Goal: Task Accomplishment & Management: Manage account settings

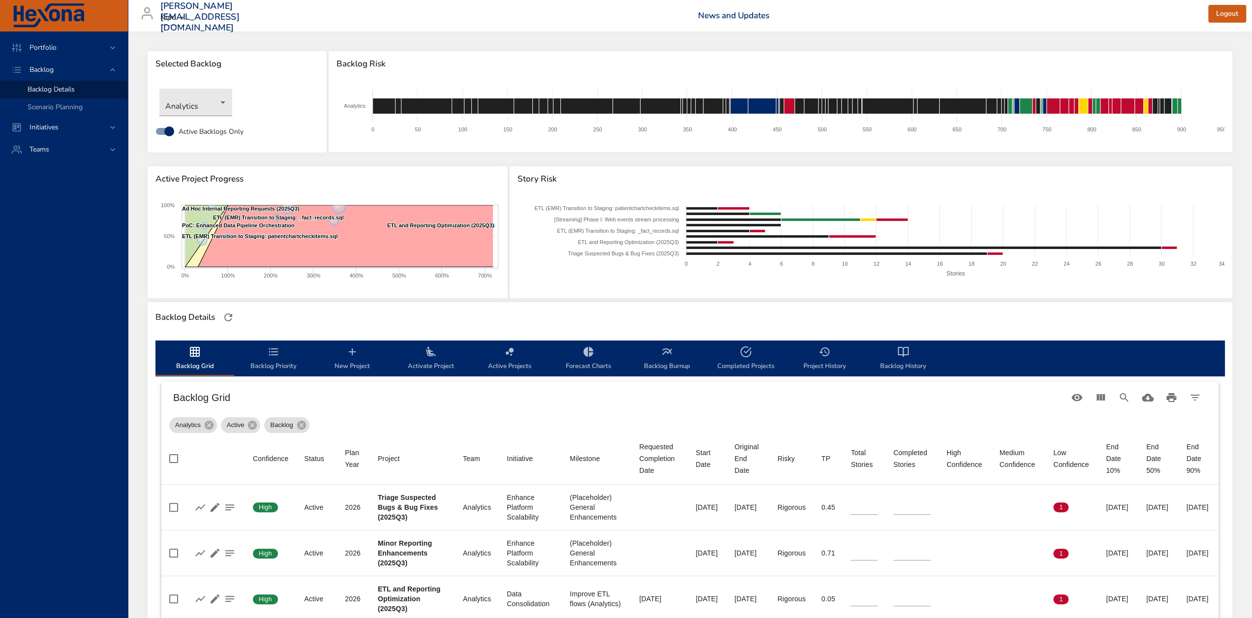
click at [352, 357] on icon "backlog-tab" at bounding box center [352, 352] width 12 height 12
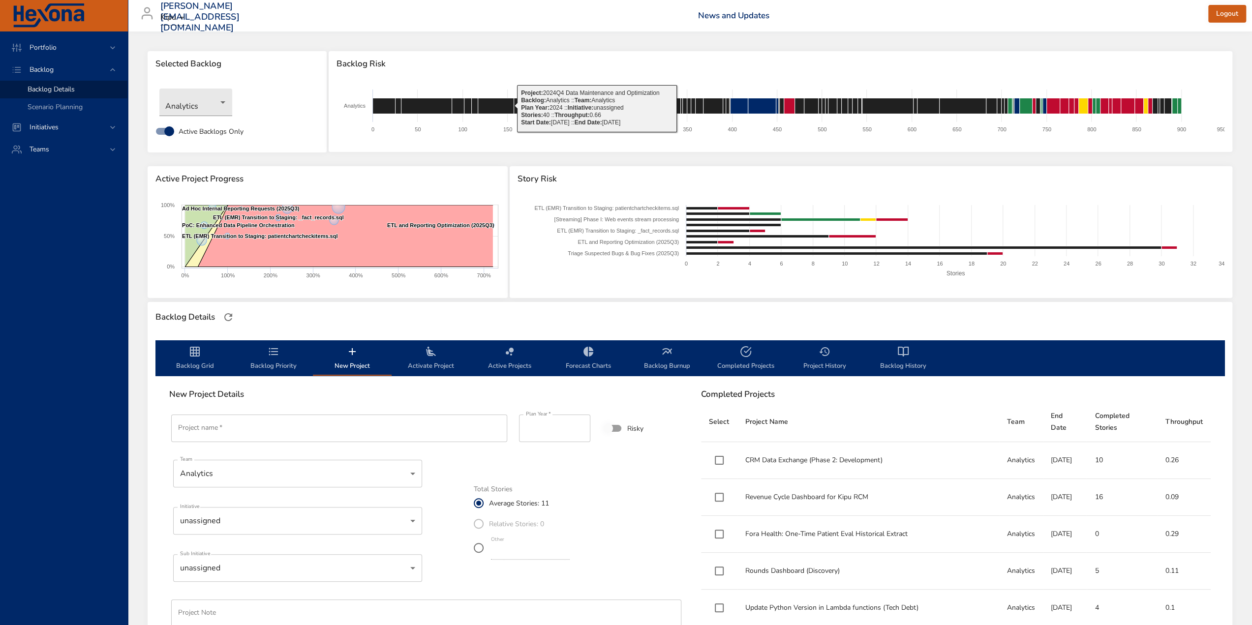
click at [375, 428] on input "Project name   *" at bounding box center [339, 429] width 336 height 28
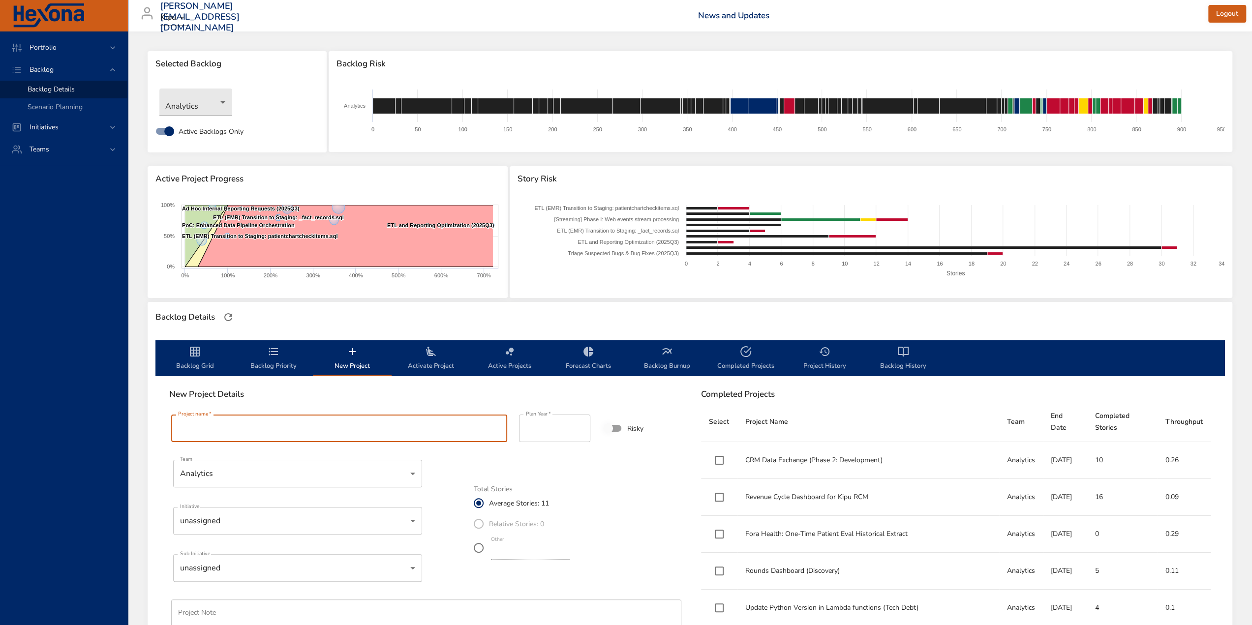
paste input "**********"
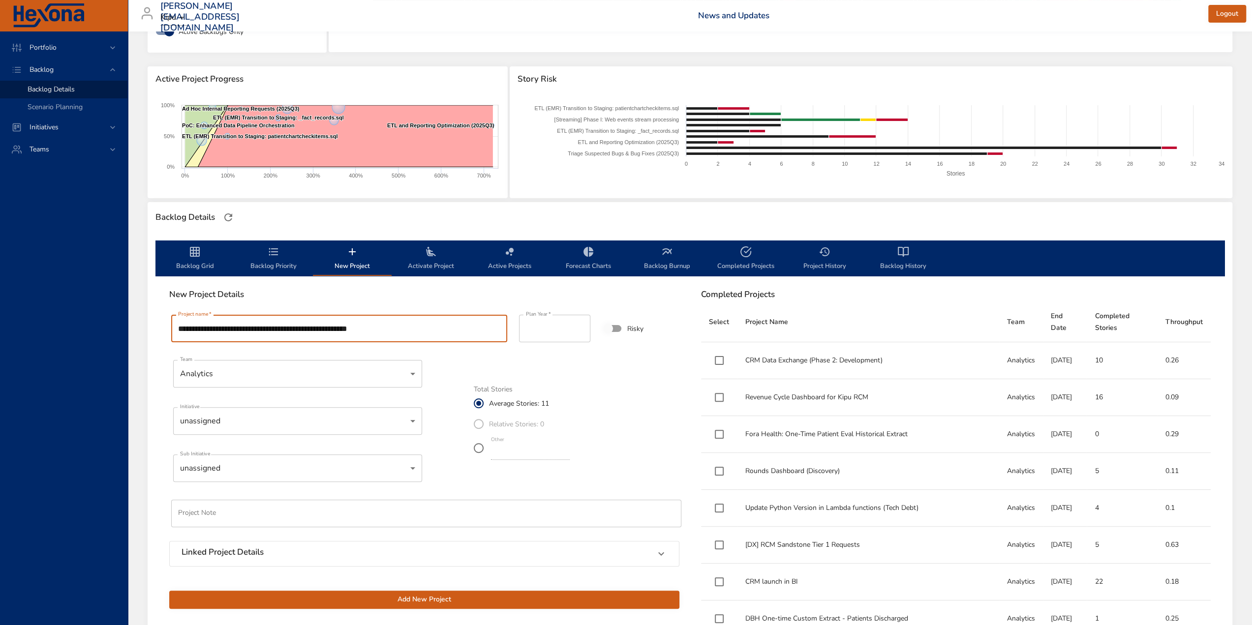
scroll to position [98, 0]
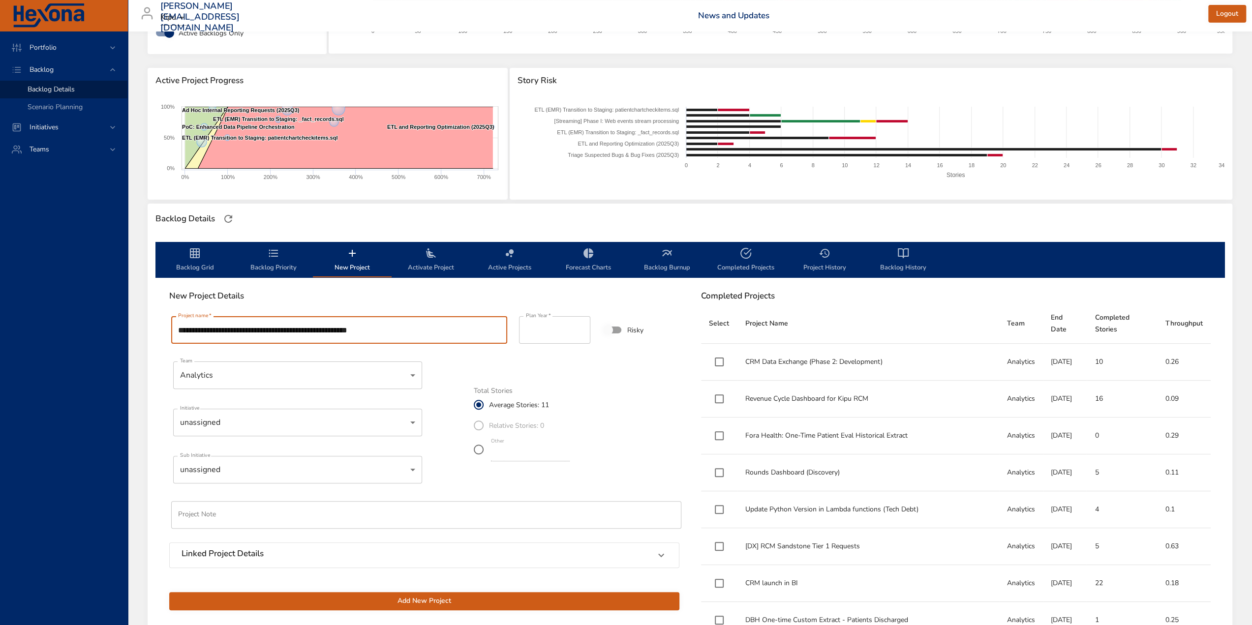
type input "**********"
click at [369, 432] on body "Portfolio Backlog Backlog Details Scenario Planning Initiatives Teams [EMAIL_AD…" at bounding box center [626, 214] width 1252 height 625
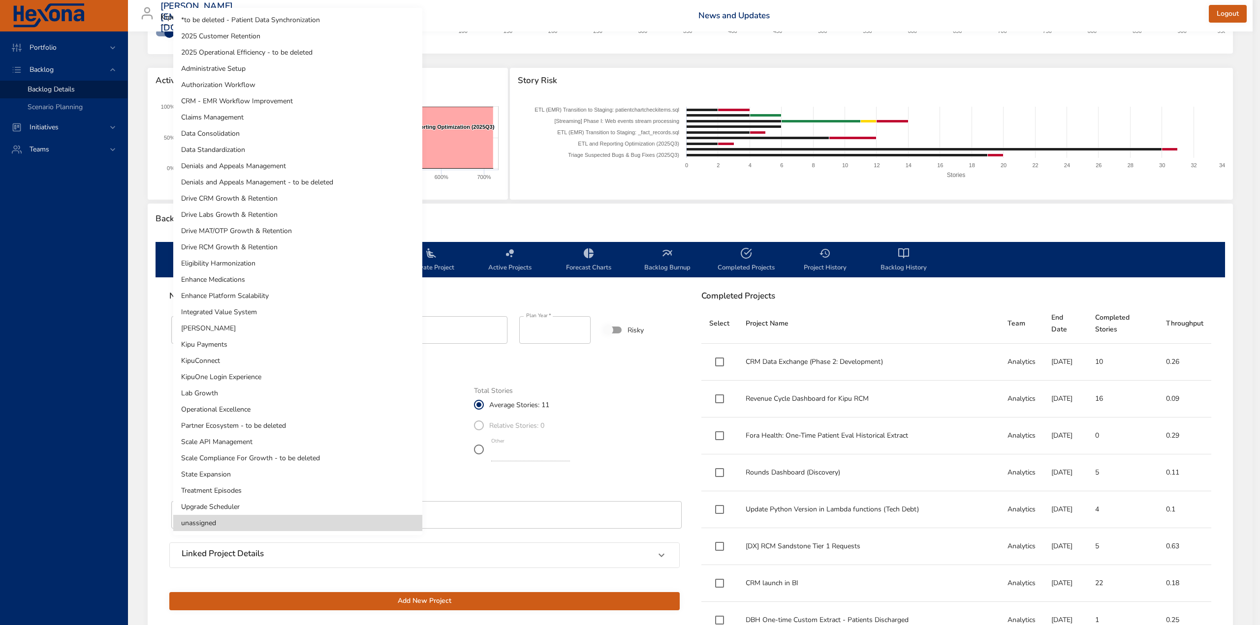
click at [290, 201] on li "Drive CRM Growth & Retention" at bounding box center [297, 198] width 249 height 16
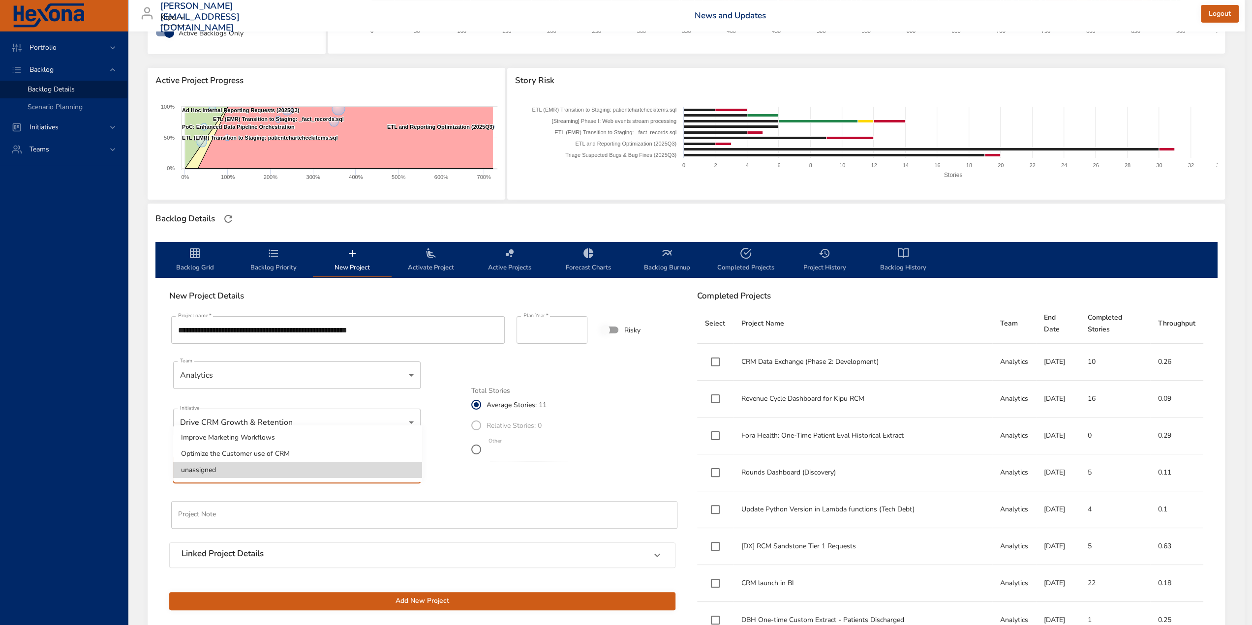
click at [382, 466] on body "Portfolio Backlog Backlog Details Scenario Planning Initiatives Teams [EMAIL_AD…" at bounding box center [626, 214] width 1252 height 625
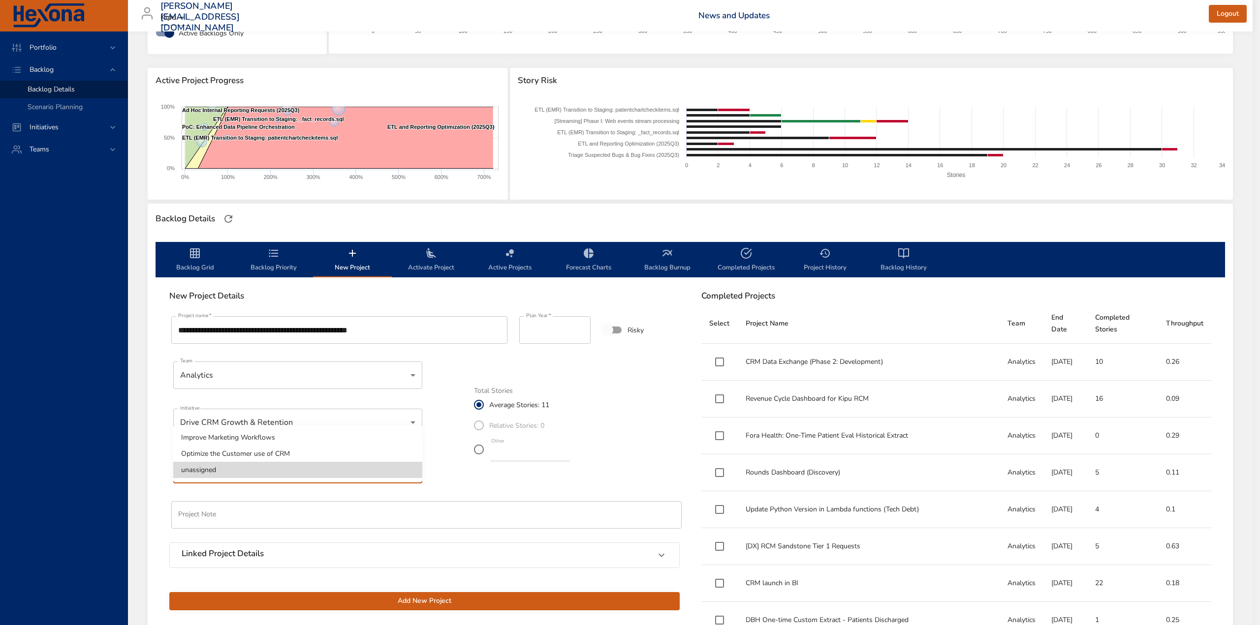
click at [310, 452] on li "Optimize the Customer use of CRM" at bounding box center [297, 454] width 249 height 16
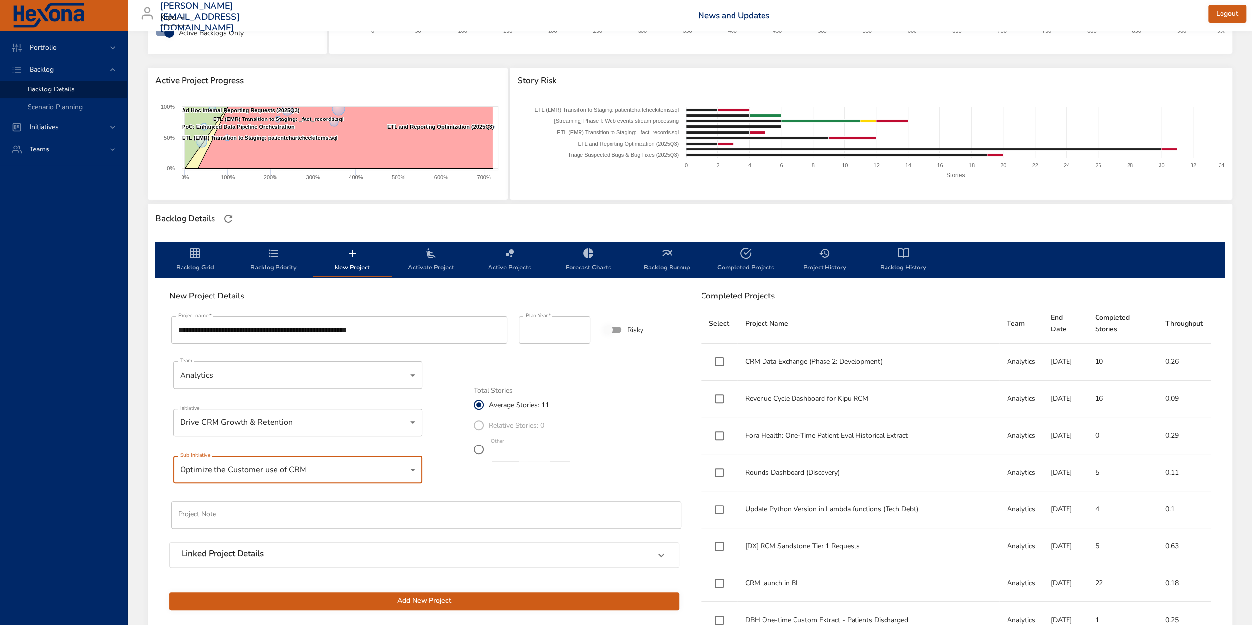
click at [644, 384] on div "Total Stories Average Stories: 11 Relative Stories: 0 Other **" at bounding box center [576, 422] width 217 height 93
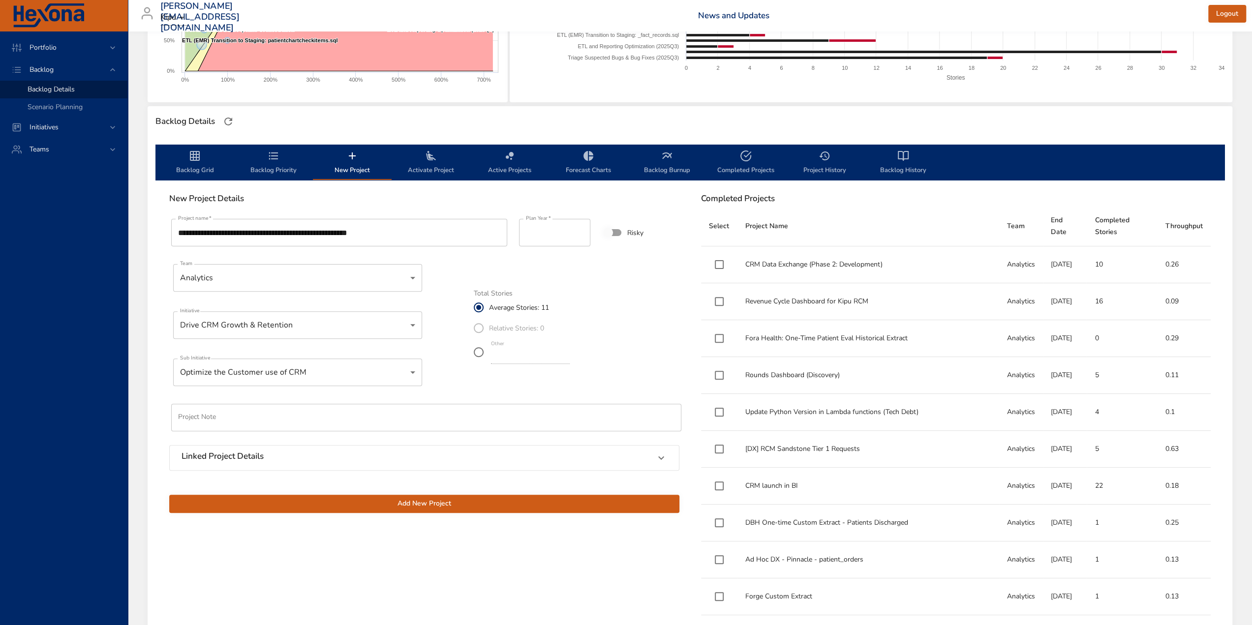
scroll to position [197, 0]
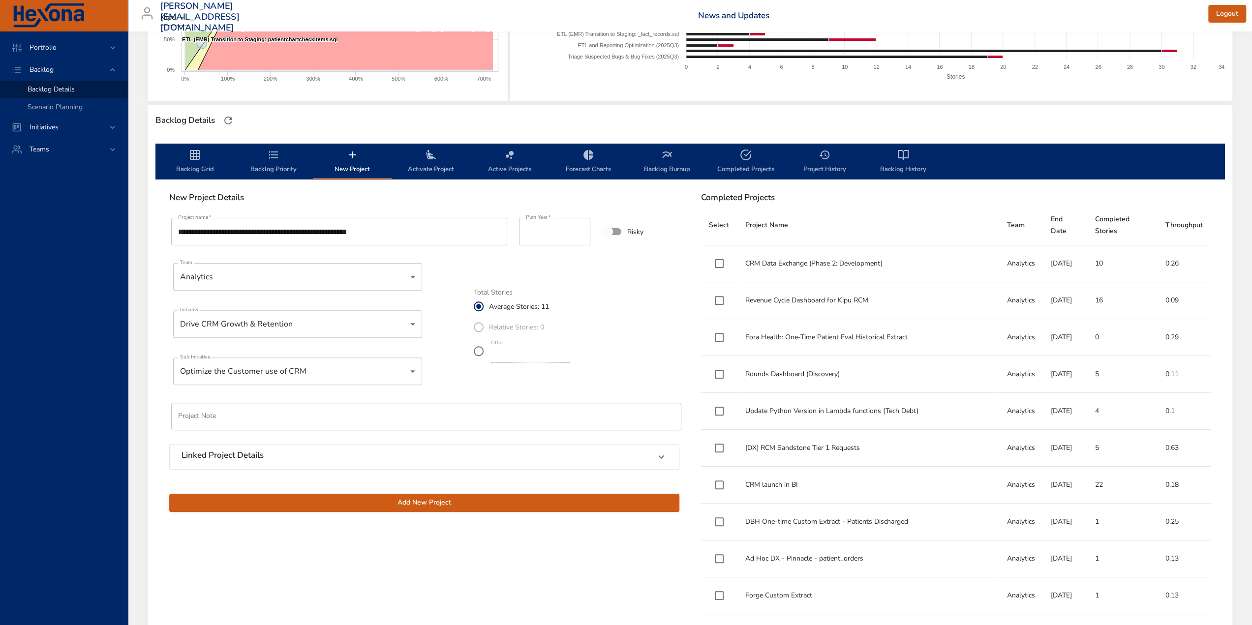
click at [580, 502] on span "Add New Project" at bounding box center [424, 503] width 495 height 12
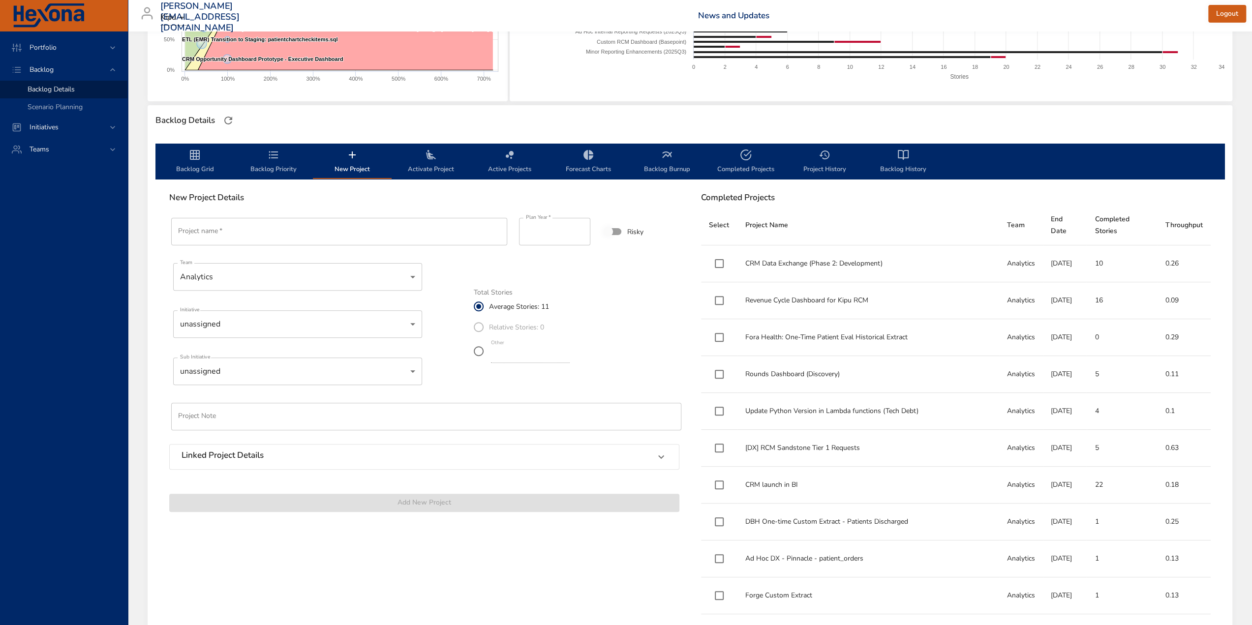
click at [283, 162] on span "Backlog Priority" at bounding box center [273, 162] width 67 height 26
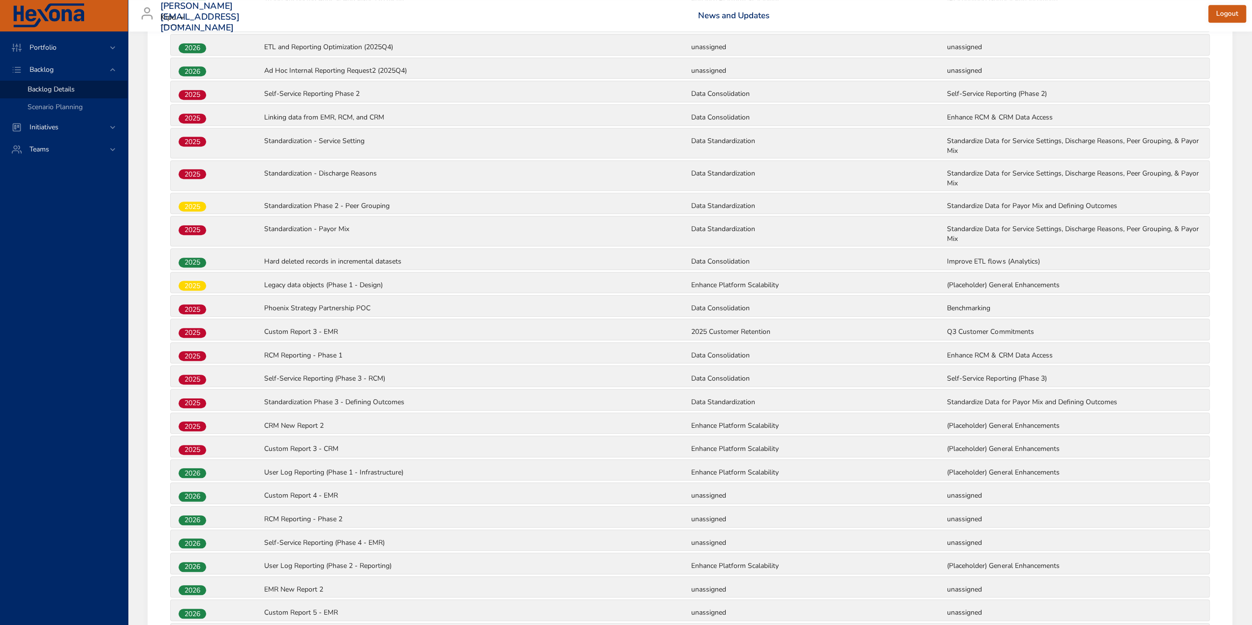
scroll to position [1058, 0]
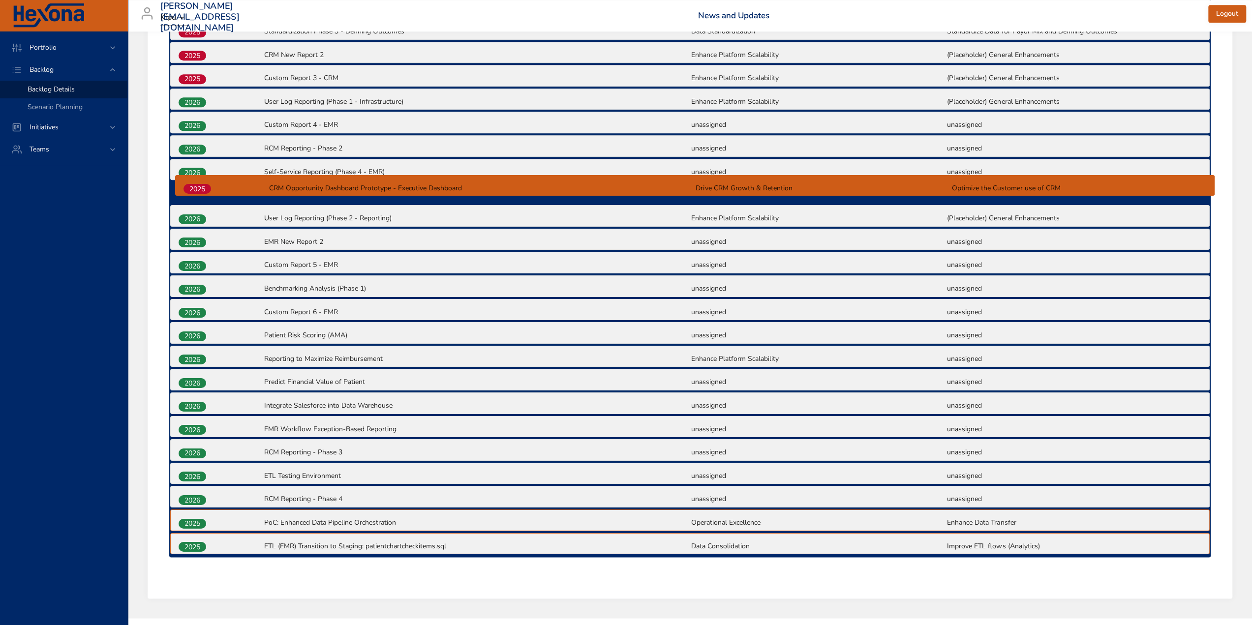
drag, startPoint x: 190, startPoint y: 522, endPoint x: 197, endPoint y: 174, distance: 348.0
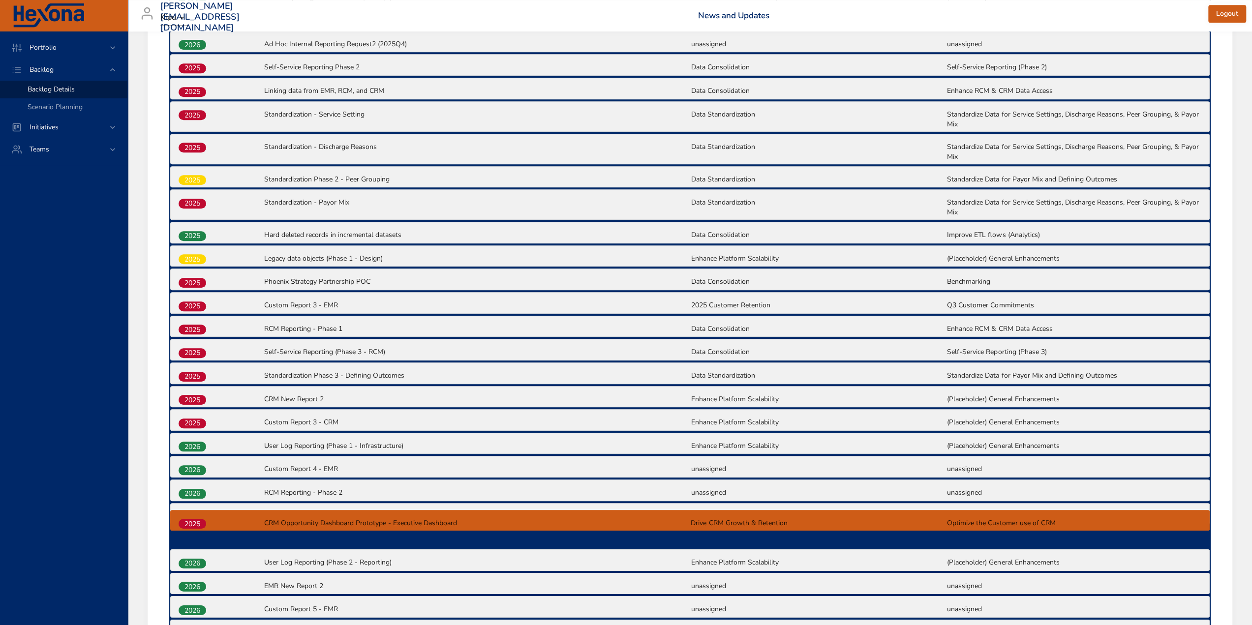
scroll to position [715, 0]
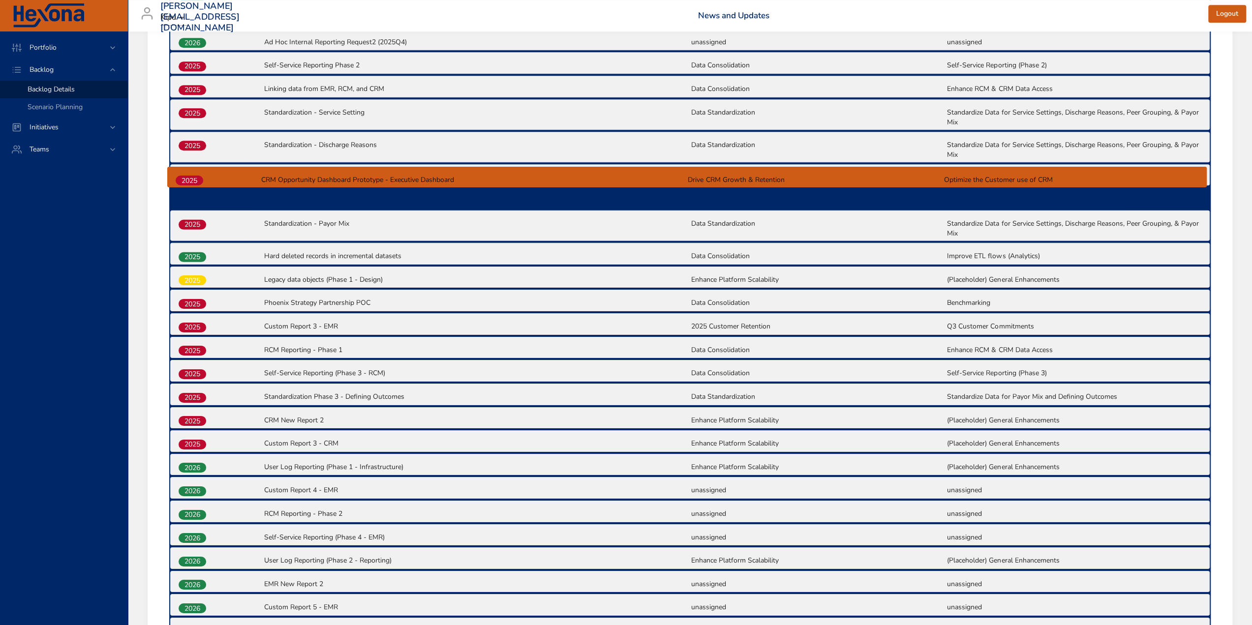
drag, startPoint x: 187, startPoint y: 525, endPoint x: 186, endPoint y: 172, distance: 352.8
click at [186, 172] on div "2026 Triage Suspected Bugs & Bug Fixes (2025Q3) Enhance Platform Scalability (P…" at bounding box center [690, 300] width 1042 height 1200
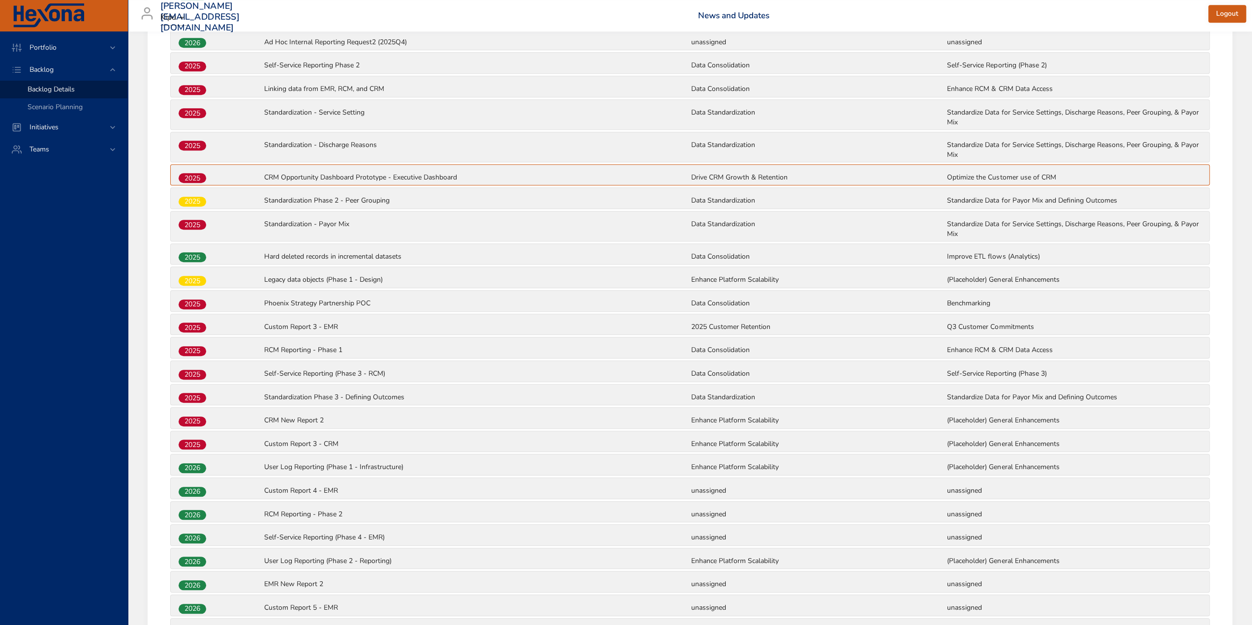
scroll to position [519, 0]
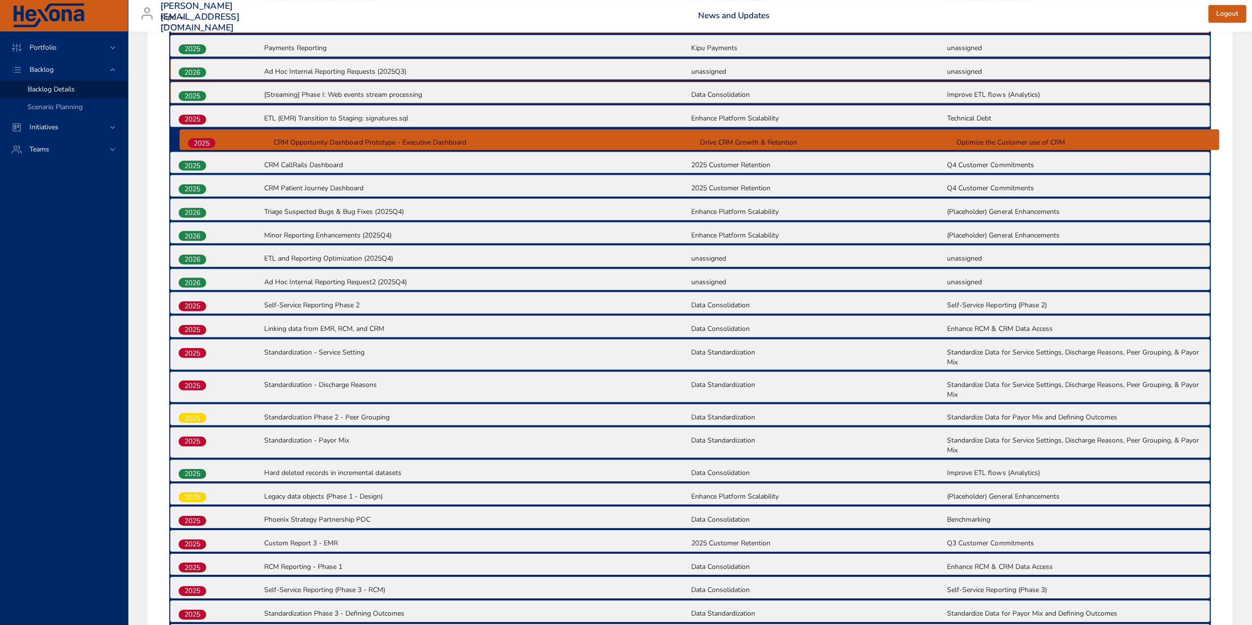
drag, startPoint x: 195, startPoint y: 367, endPoint x: 204, endPoint y: 138, distance: 229.0
click at [204, 138] on div "2026 Triage Suspected Bugs & Bug Fixes (2025Q3) Enhance Platform Scalability (P…" at bounding box center [690, 517] width 1042 height 1200
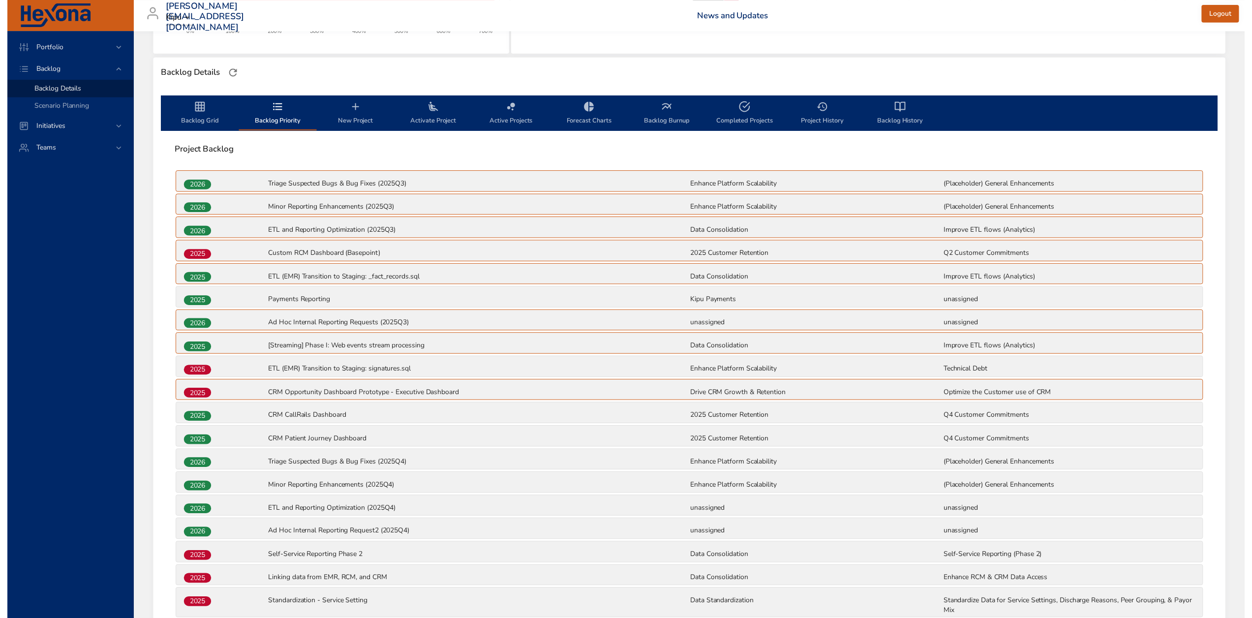
scroll to position [252, 0]
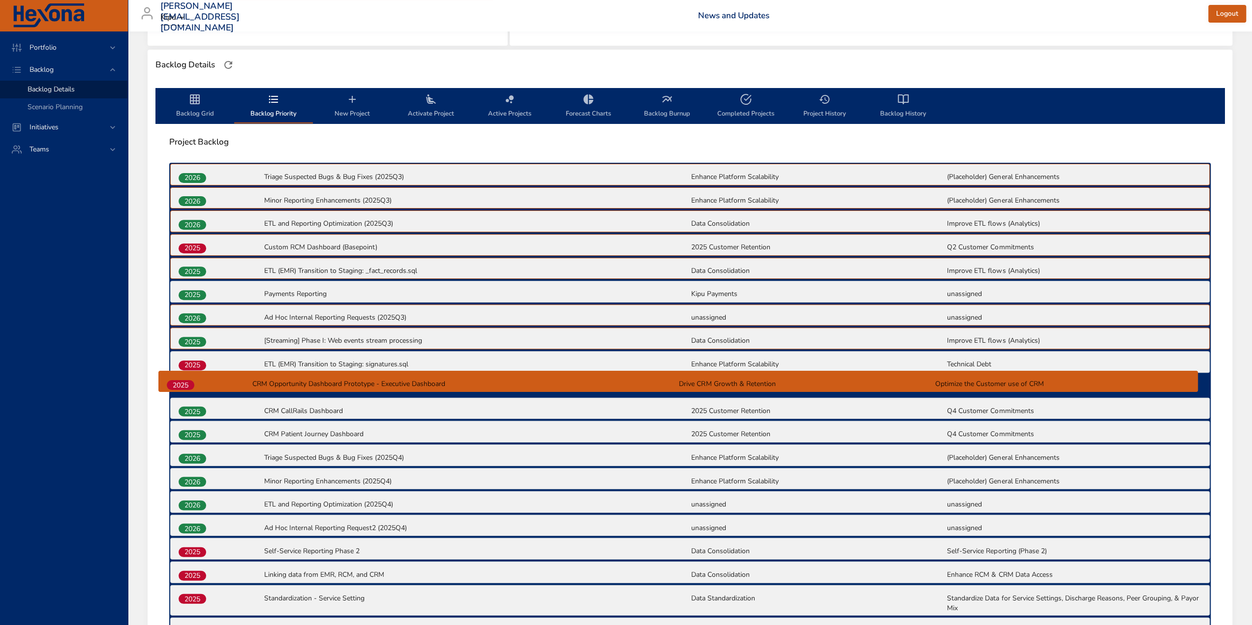
drag, startPoint x: 190, startPoint y: 384, endPoint x: 179, endPoint y: 373, distance: 15.7
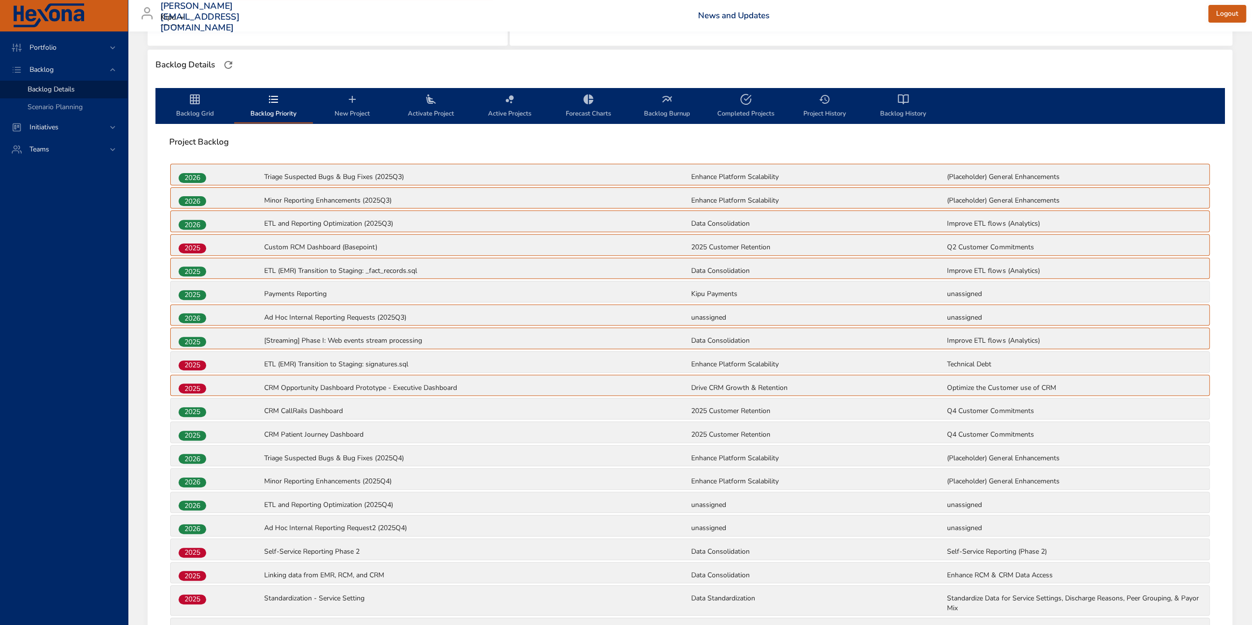
click at [211, 116] on span "Backlog Grid" at bounding box center [194, 106] width 67 height 26
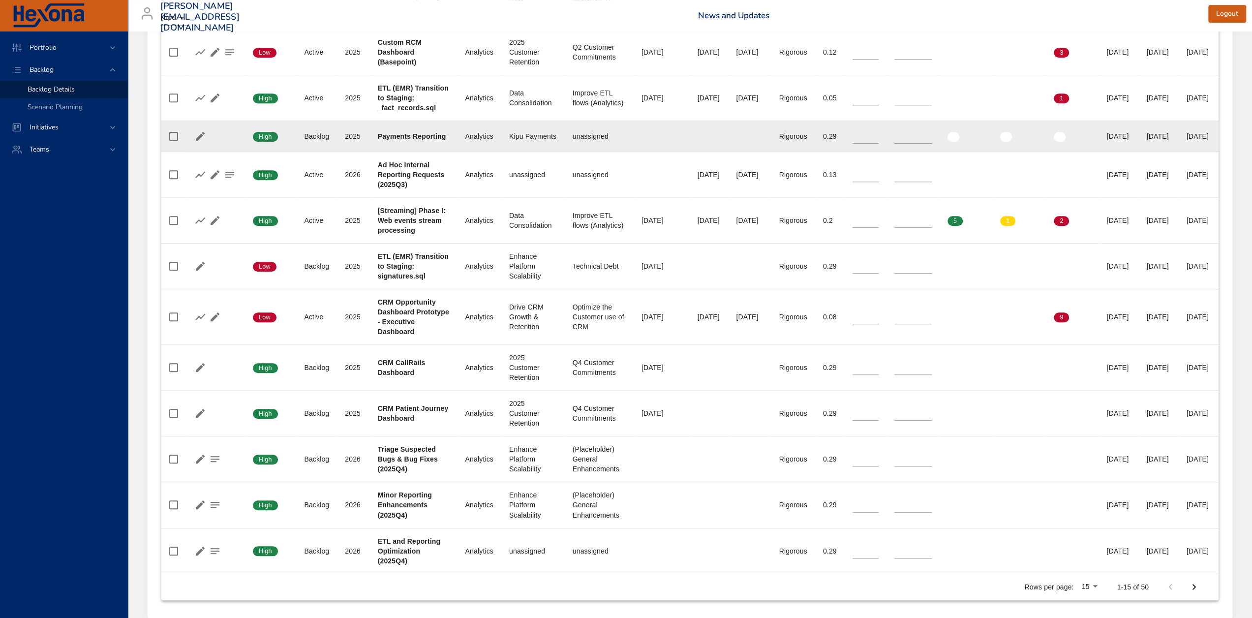
scroll to position [597, 0]
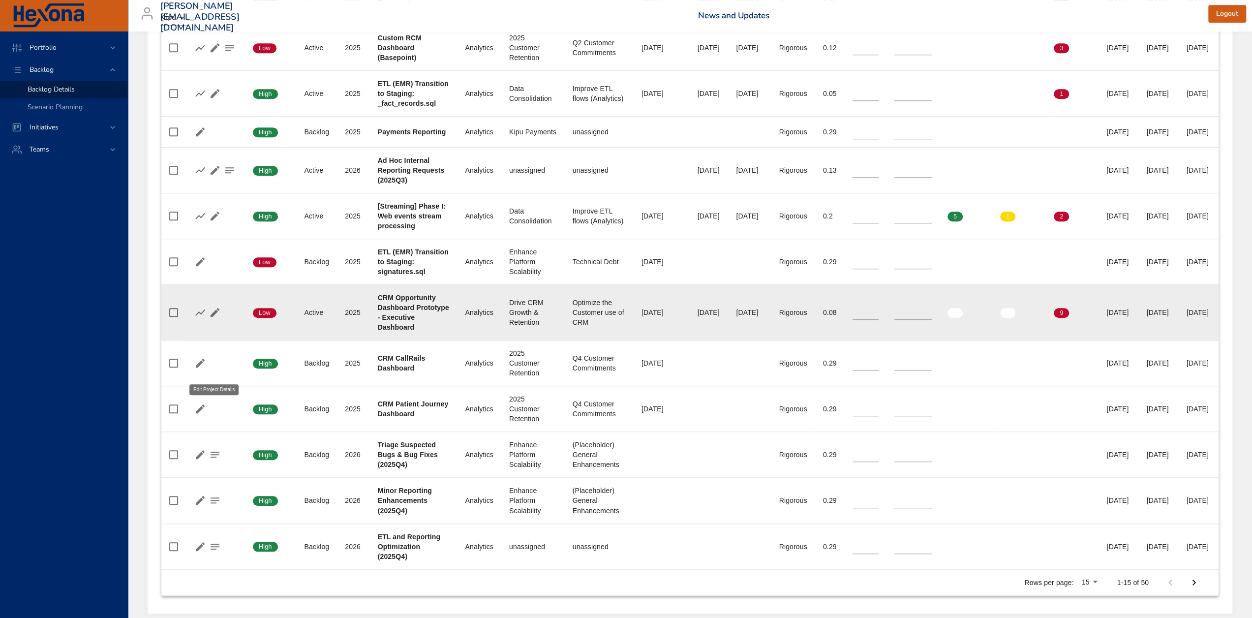
click at [212, 318] on icon "button" at bounding box center [215, 313] width 12 height 12
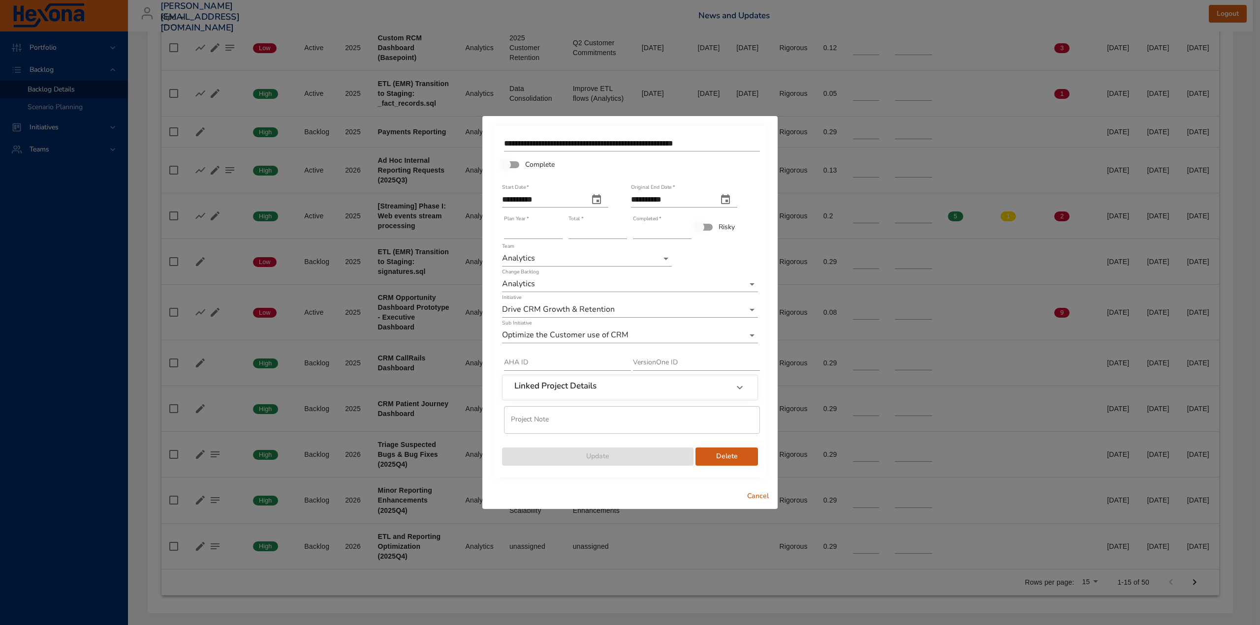
click at [601, 201] on icon "start date" at bounding box center [596, 199] width 9 height 10
click at [609, 224] on icon "button" at bounding box center [614, 224] width 12 height 12
click at [608, 224] on icon "button" at bounding box center [614, 224] width 12 height 12
click at [488, 225] on icon "button" at bounding box center [485, 224] width 12 height 12
click at [516, 328] on span "25" at bounding box center [510, 328] width 18 height 10
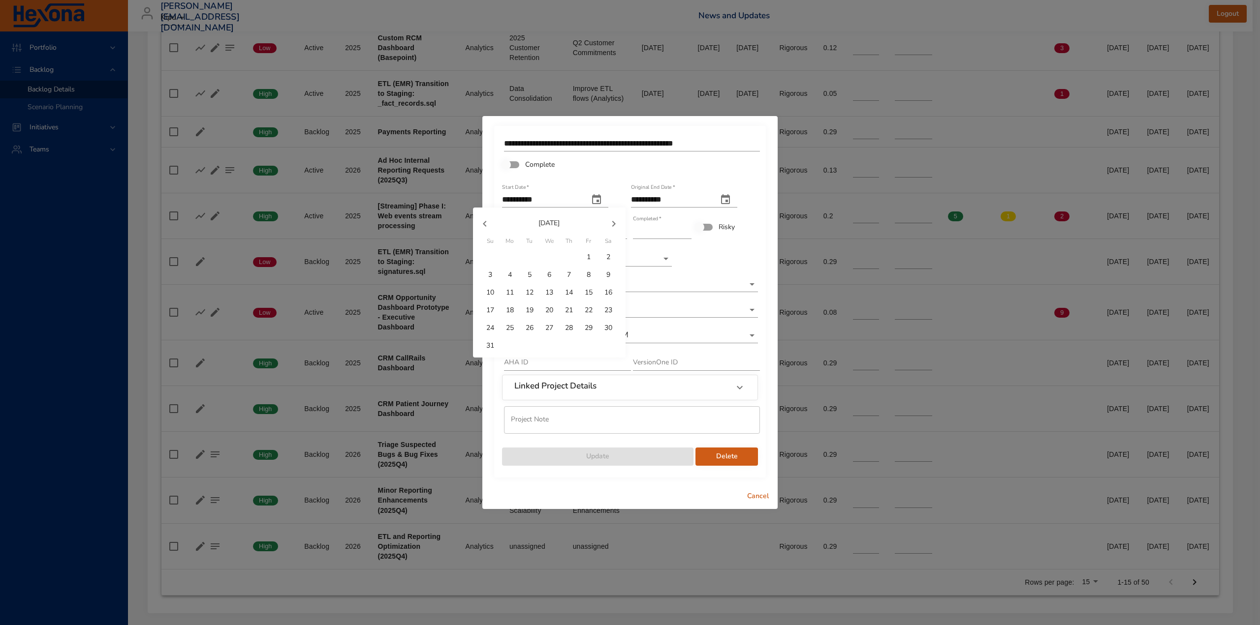
type input "**********"
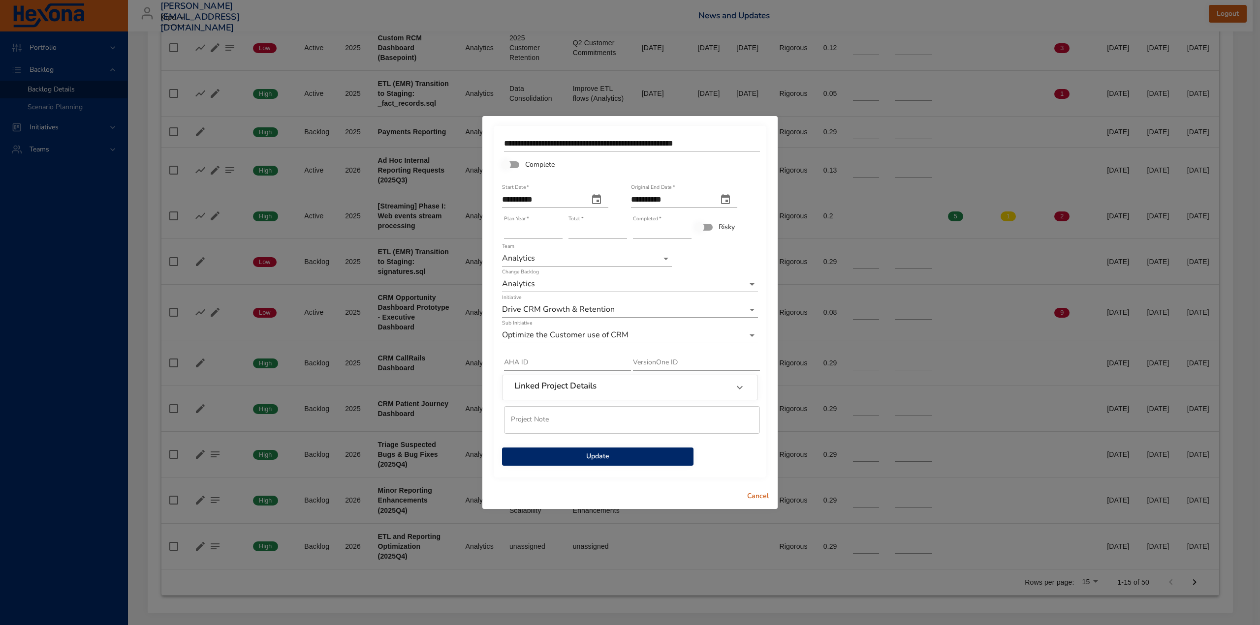
click at [737, 199] on button "original end date" at bounding box center [725, 200] width 24 height 24
click at [743, 223] on icon "button" at bounding box center [743, 224] width 12 height 12
click at [714, 329] on p "31" at bounding box center [717, 328] width 8 height 10
type input "**********"
click at [639, 453] on span "Update" at bounding box center [598, 457] width 176 height 12
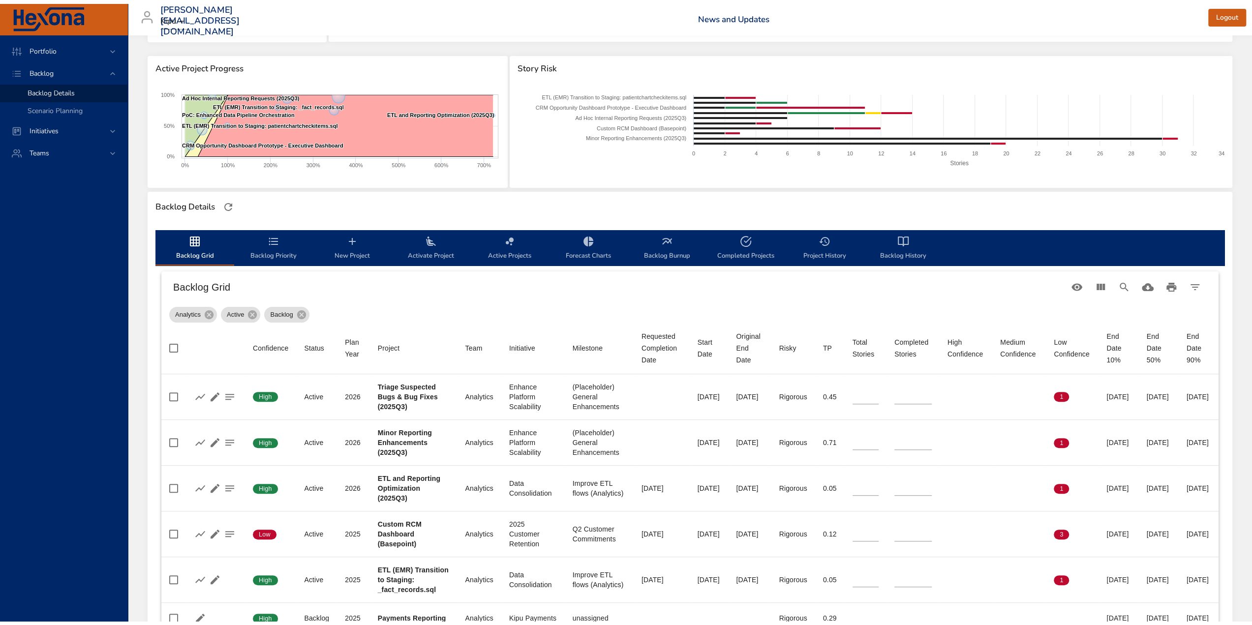
scroll to position [0, 0]
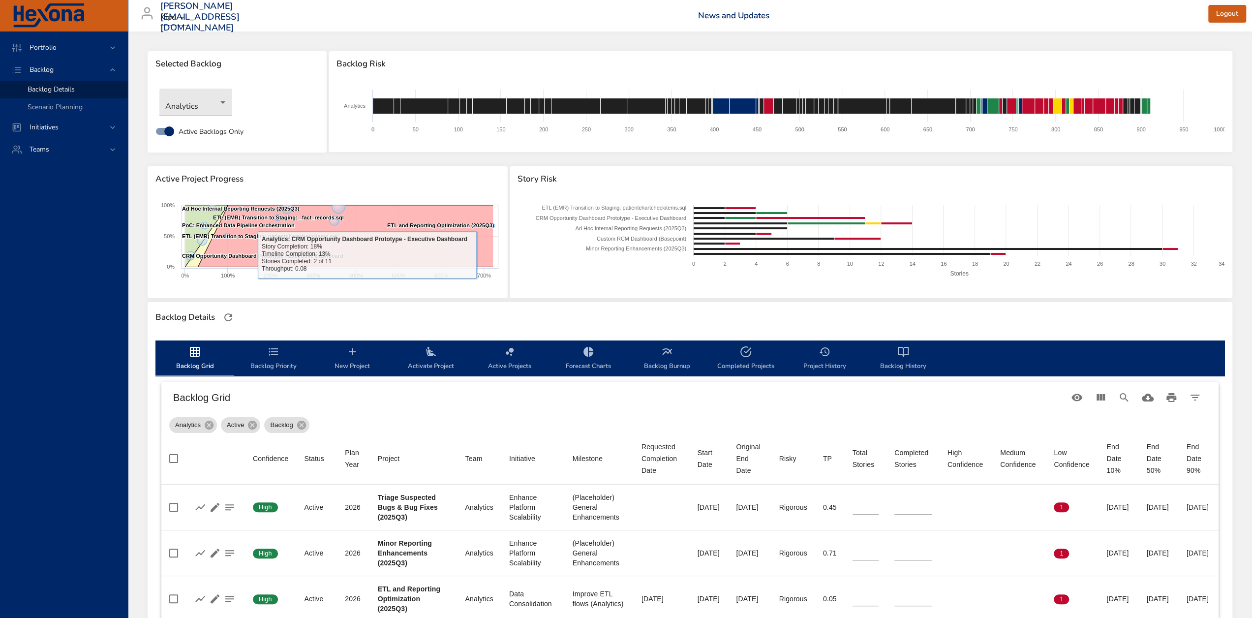
click at [271, 363] on span "Backlog Priority" at bounding box center [273, 359] width 67 height 26
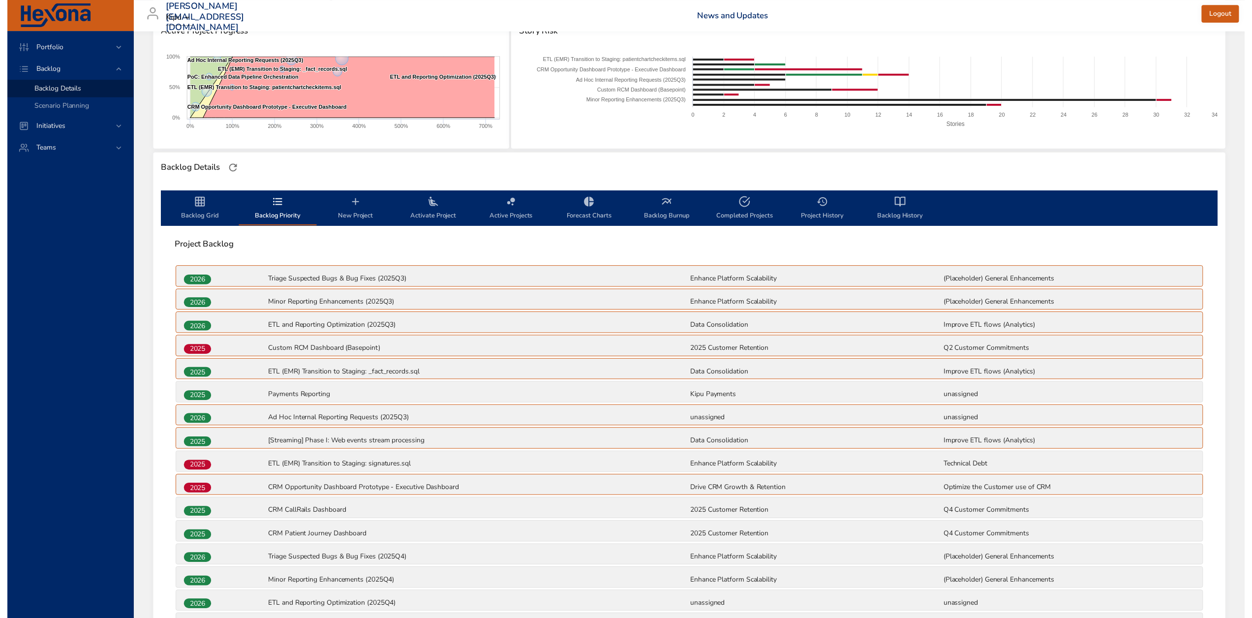
scroll to position [151, 0]
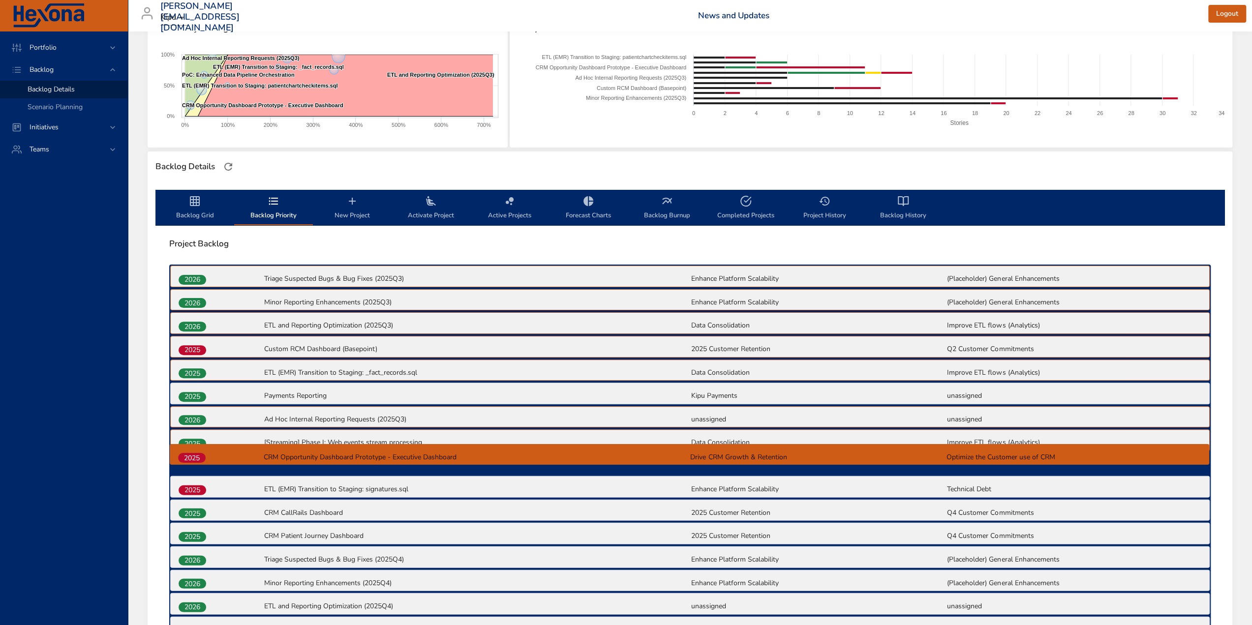
drag, startPoint x: 194, startPoint y: 488, endPoint x: 192, endPoint y: 453, distance: 35.0
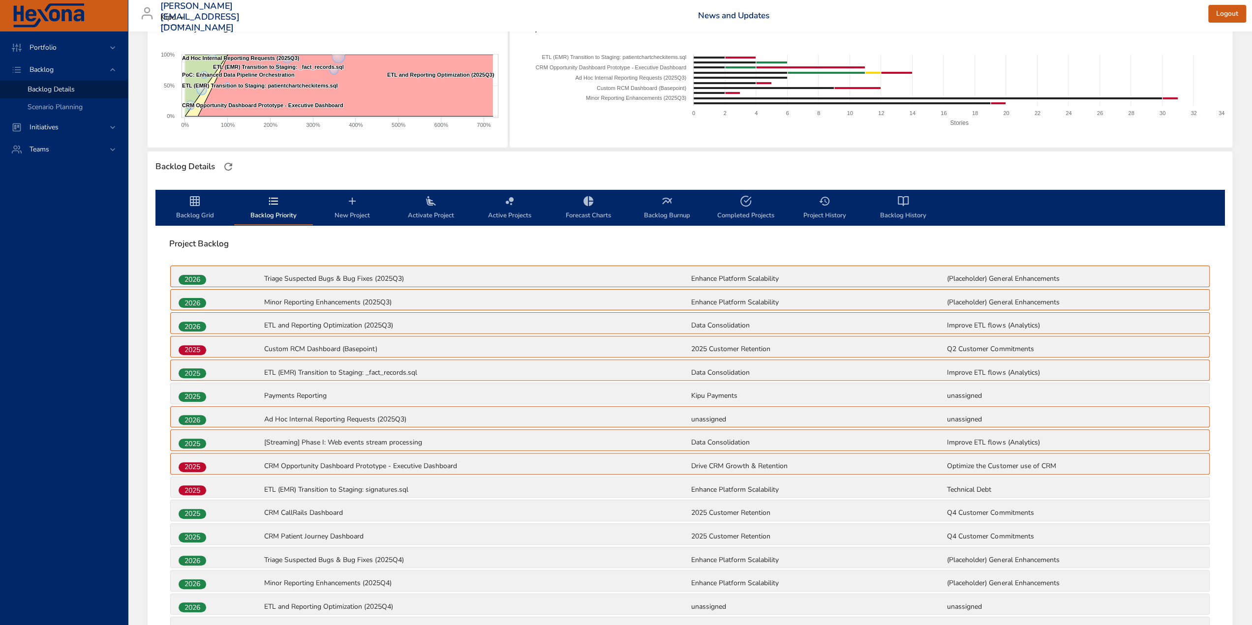
click at [195, 209] on span "Backlog Grid" at bounding box center [194, 208] width 67 height 26
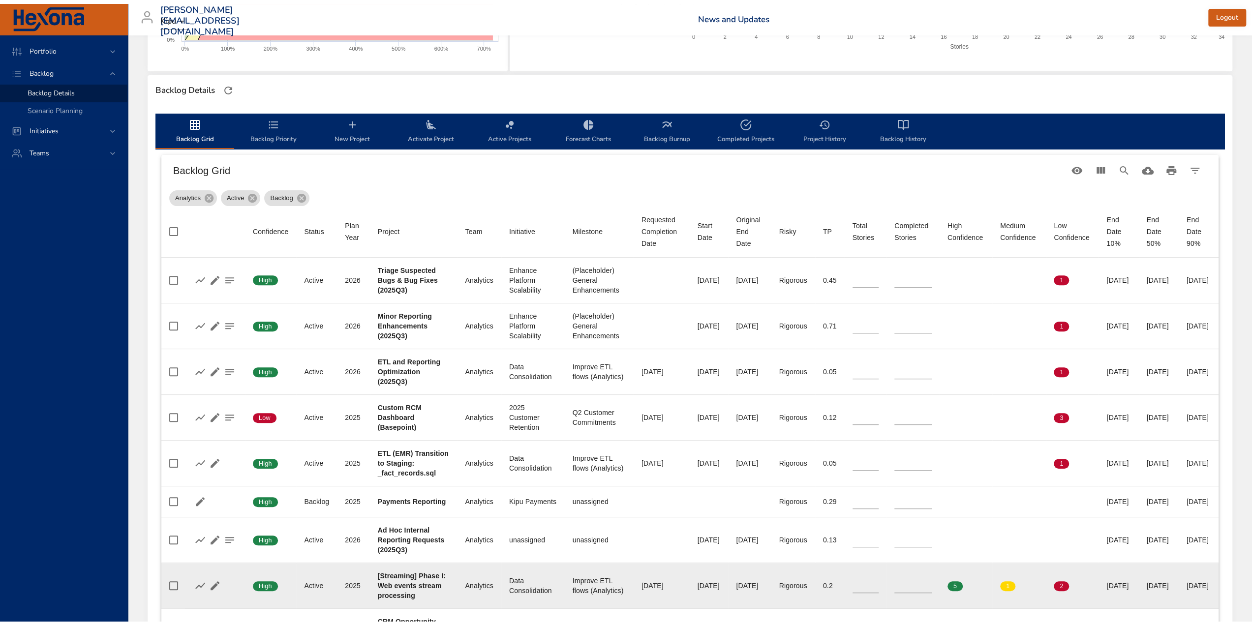
scroll to position [200, 0]
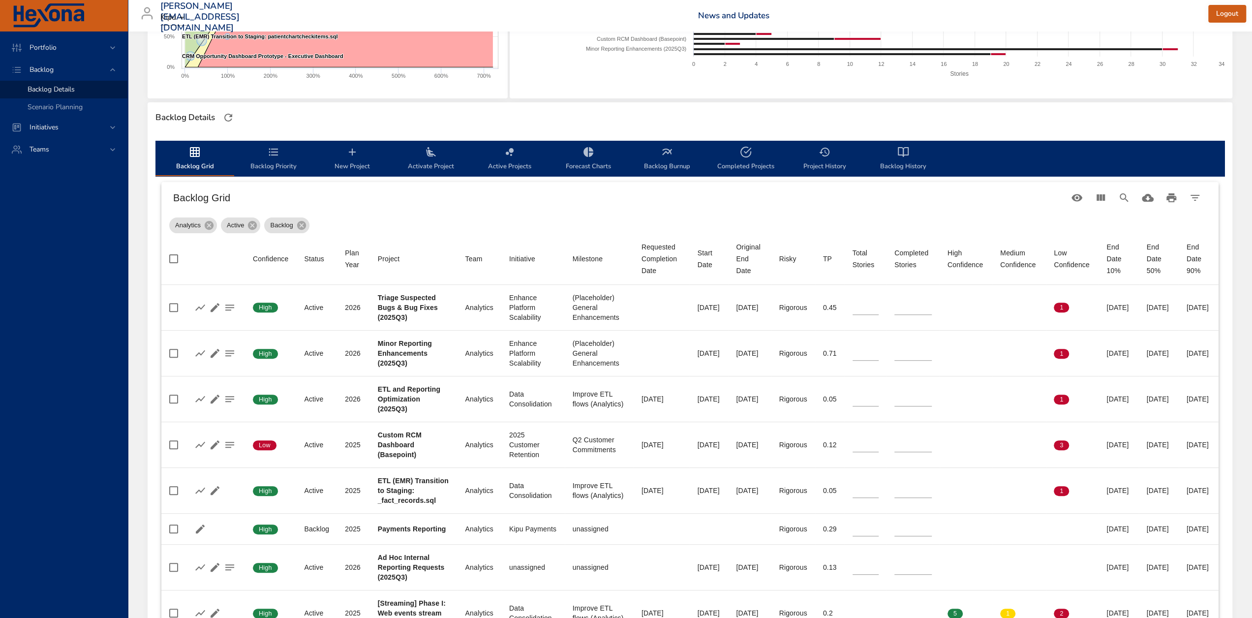
click at [273, 157] on span "Backlog Priority" at bounding box center [273, 159] width 67 height 26
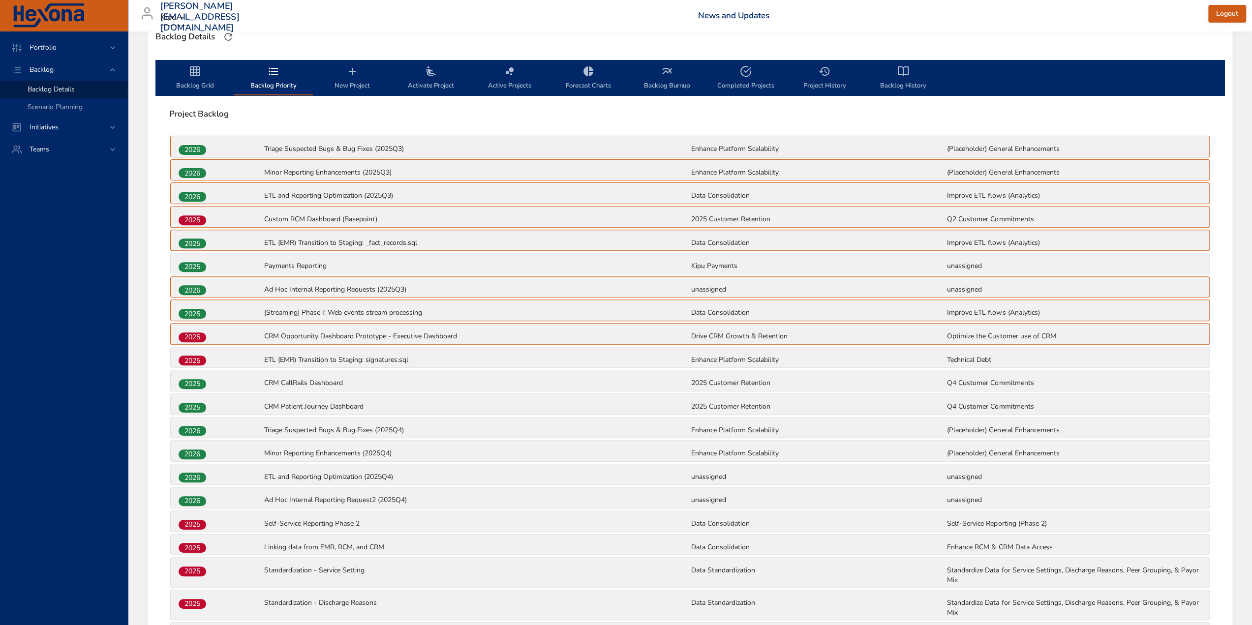
scroll to position [298, 0]
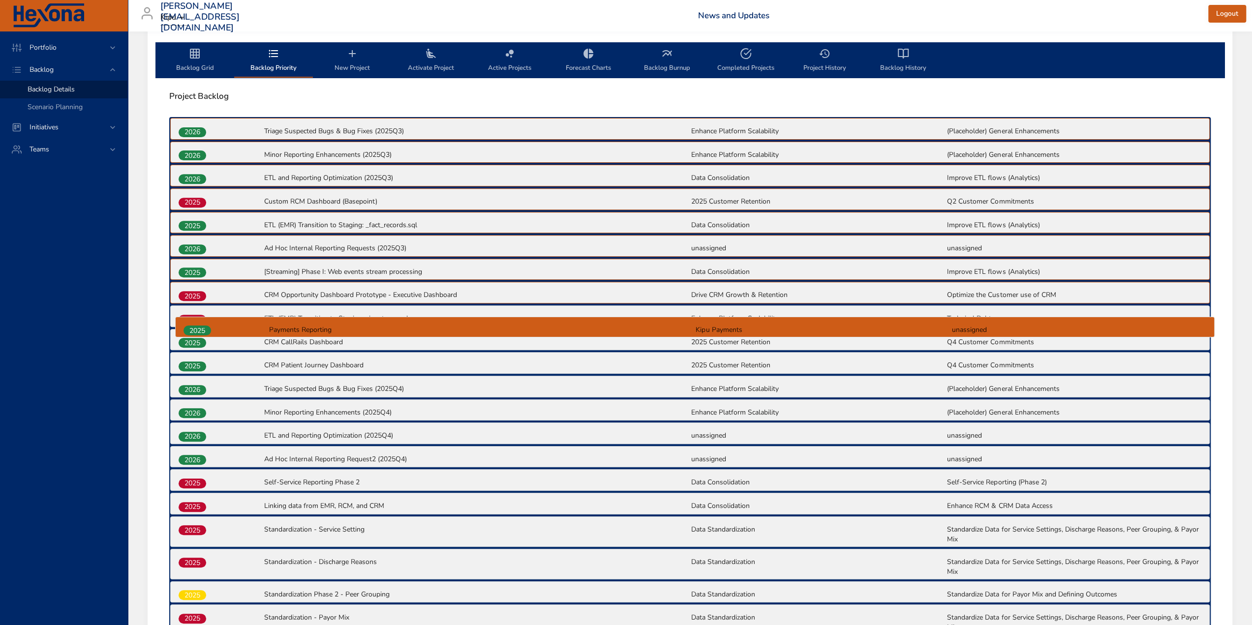
drag, startPoint x: 188, startPoint y: 243, endPoint x: 198, endPoint y: 334, distance: 91.5
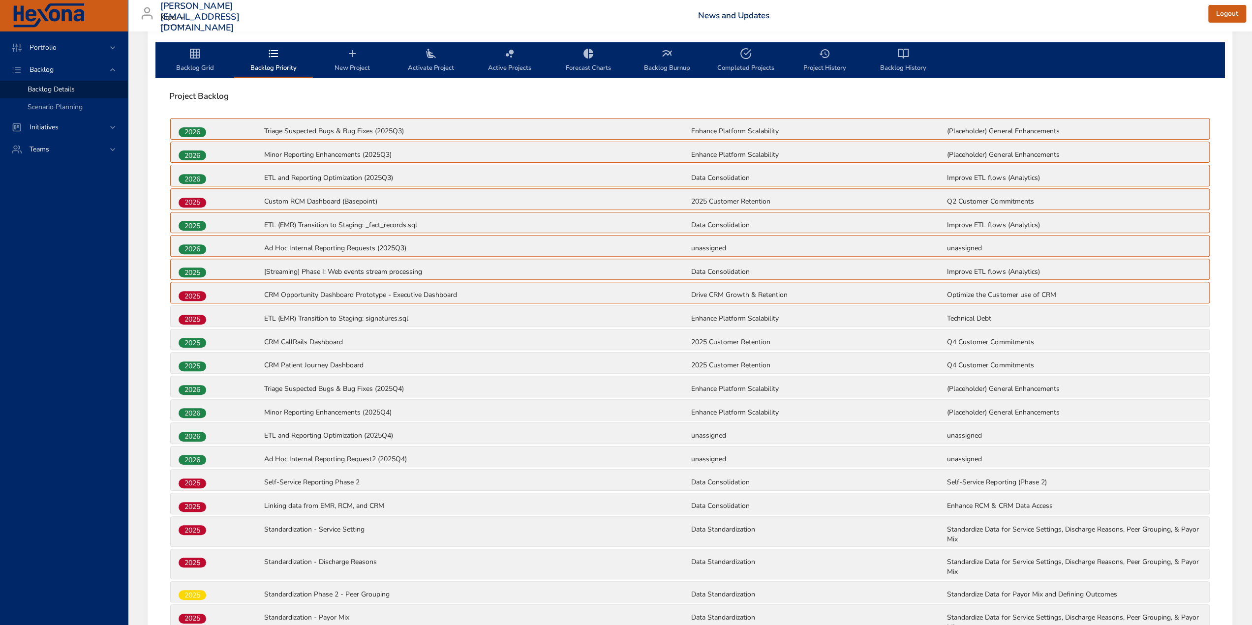
scroll to position [1058, 0]
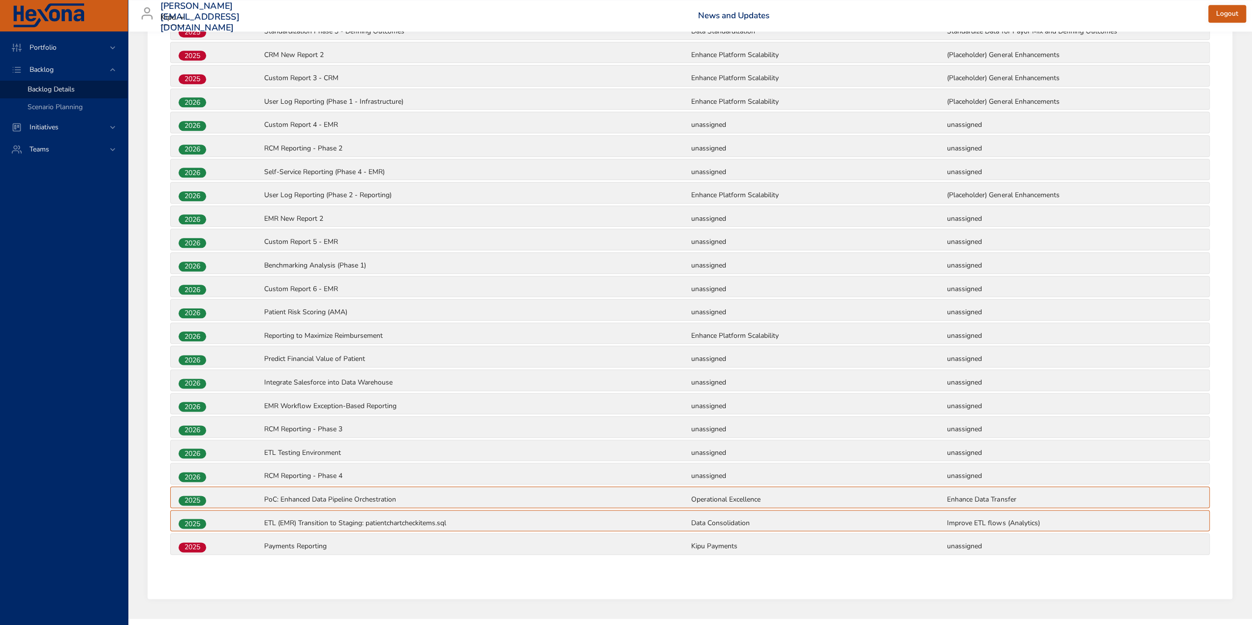
click at [191, 541] on div "2025" at bounding box center [221, 547] width 86 height 13
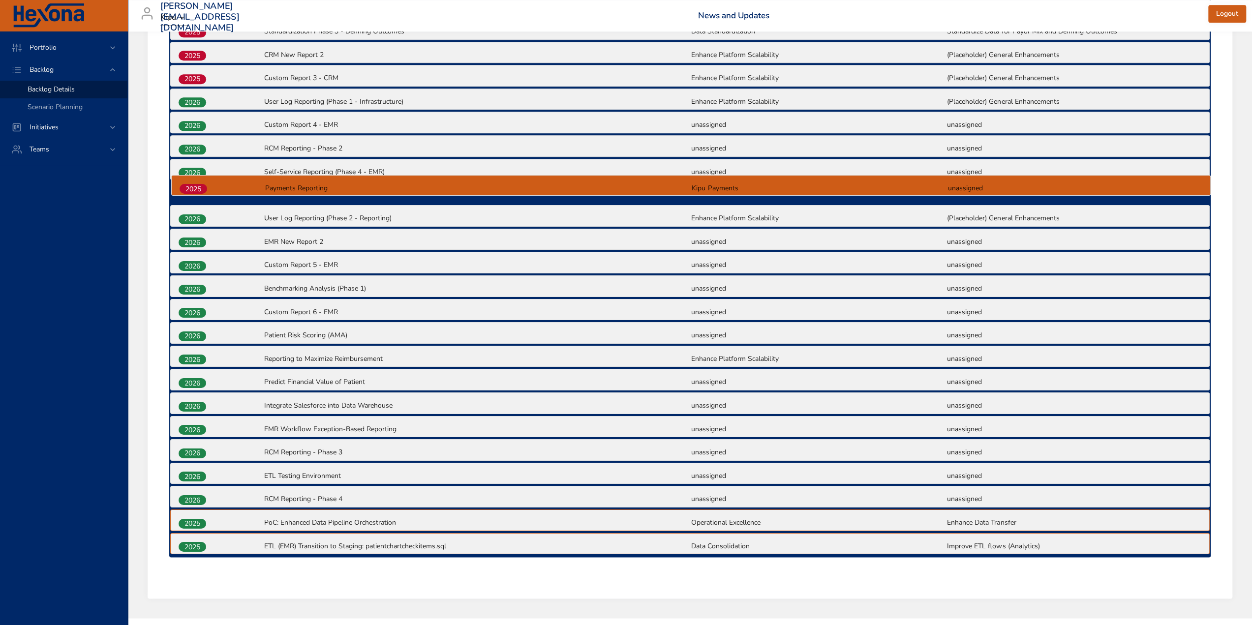
drag, startPoint x: 192, startPoint y: 516, endPoint x: 193, endPoint y: 181, distance: 335.1
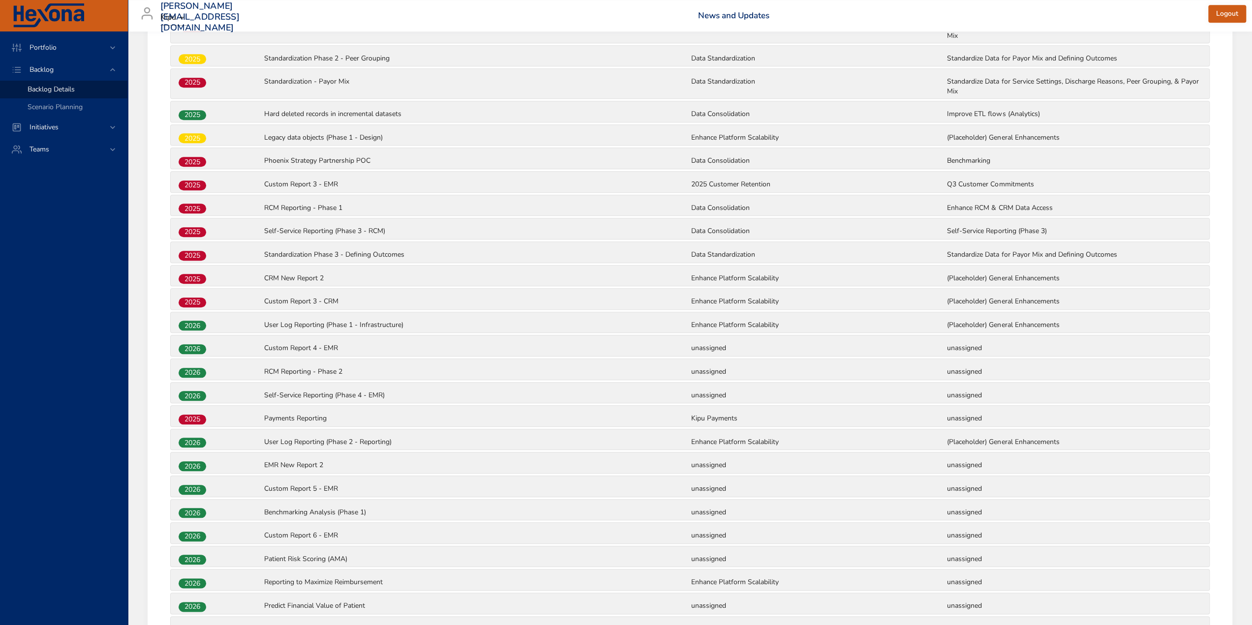
scroll to position [812, 0]
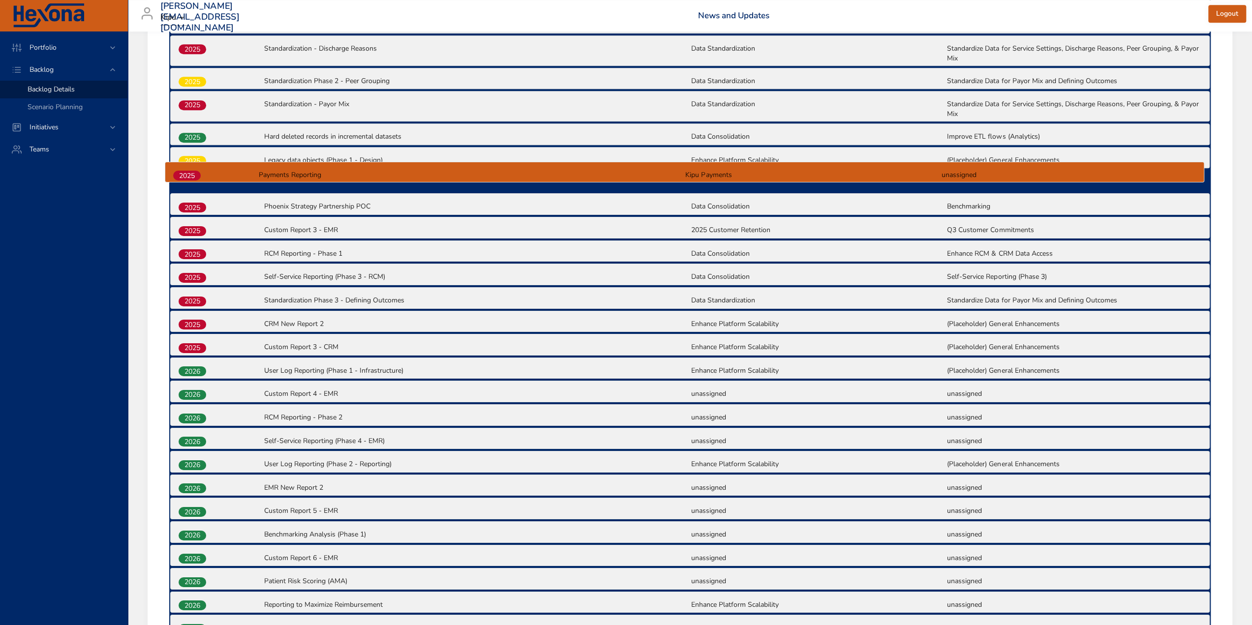
drag, startPoint x: 197, startPoint y: 427, endPoint x: 192, endPoint y: 160, distance: 266.7
click at [192, 160] on div "2026 Triage Suspected Bugs & Bug Fixes (2025Q3) Enhance Platform Scalability (P…" at bounding box center [690, 203] width 1042 height 1200
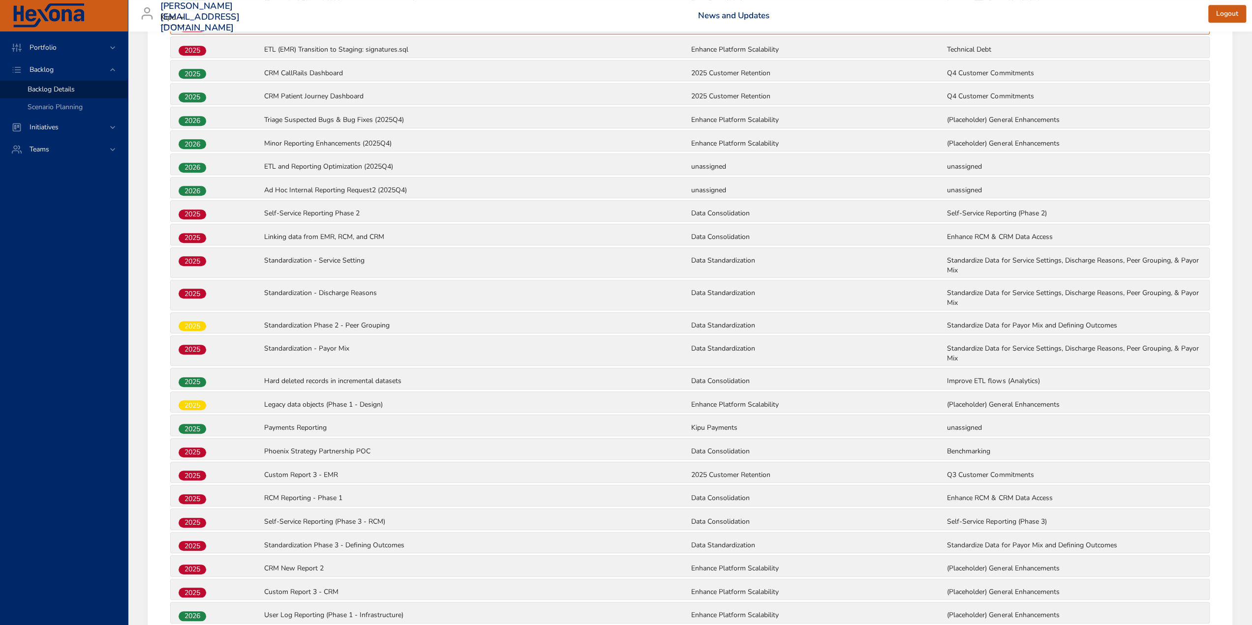
scroll to position [566, 0]
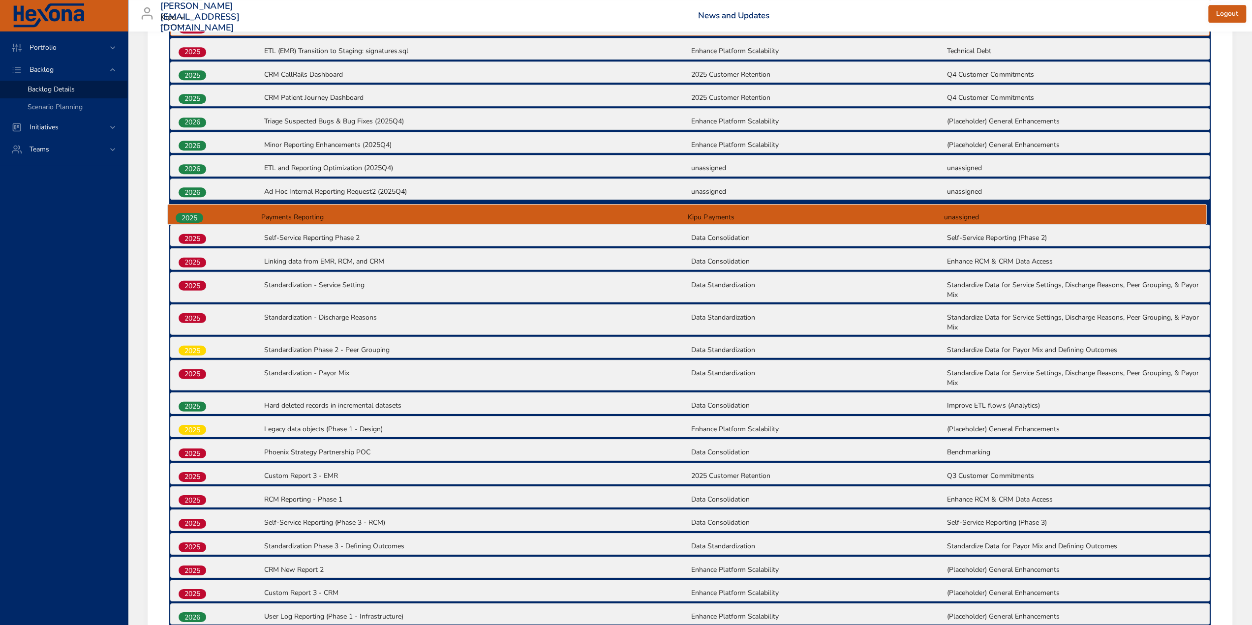
drag, startPoint x: 194, startPoint y: 418, endPoint x: 191, endPoint y: 204, distance: 214.1
click at [191, 204] on div "2026 Triage Suspected Bugs & Bug Fixes (2025Q3) Enhance Platform Scalability (P…" at bounding box center [690, 449] width 1042 height 1200
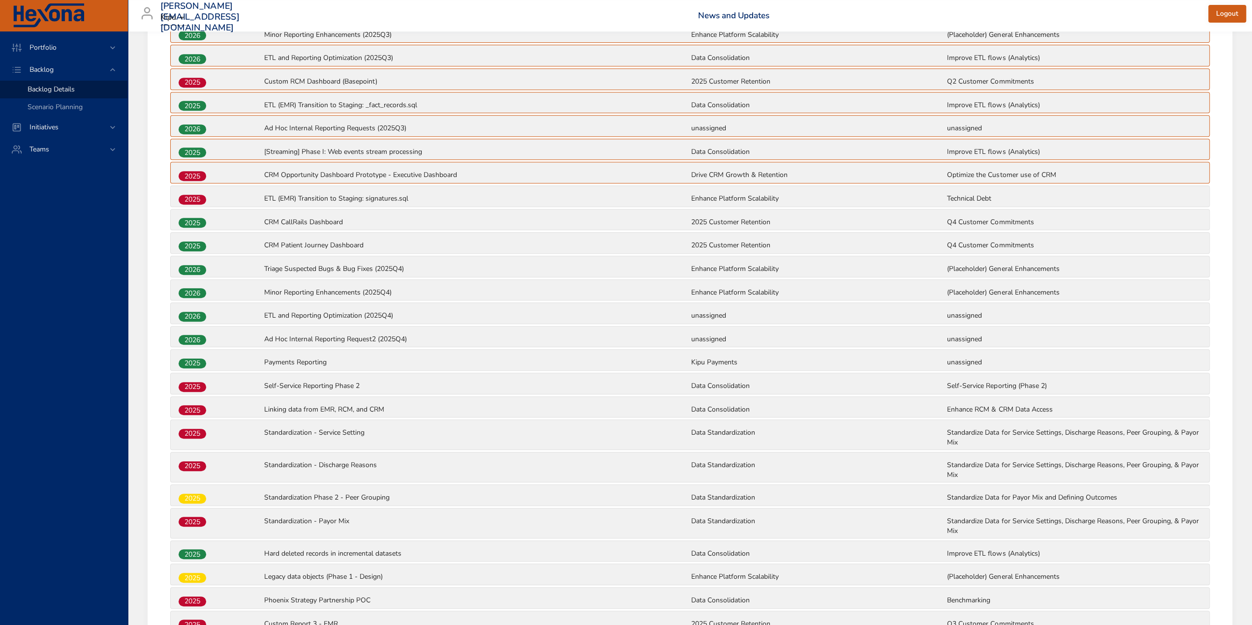
scroll to position [320, 0]
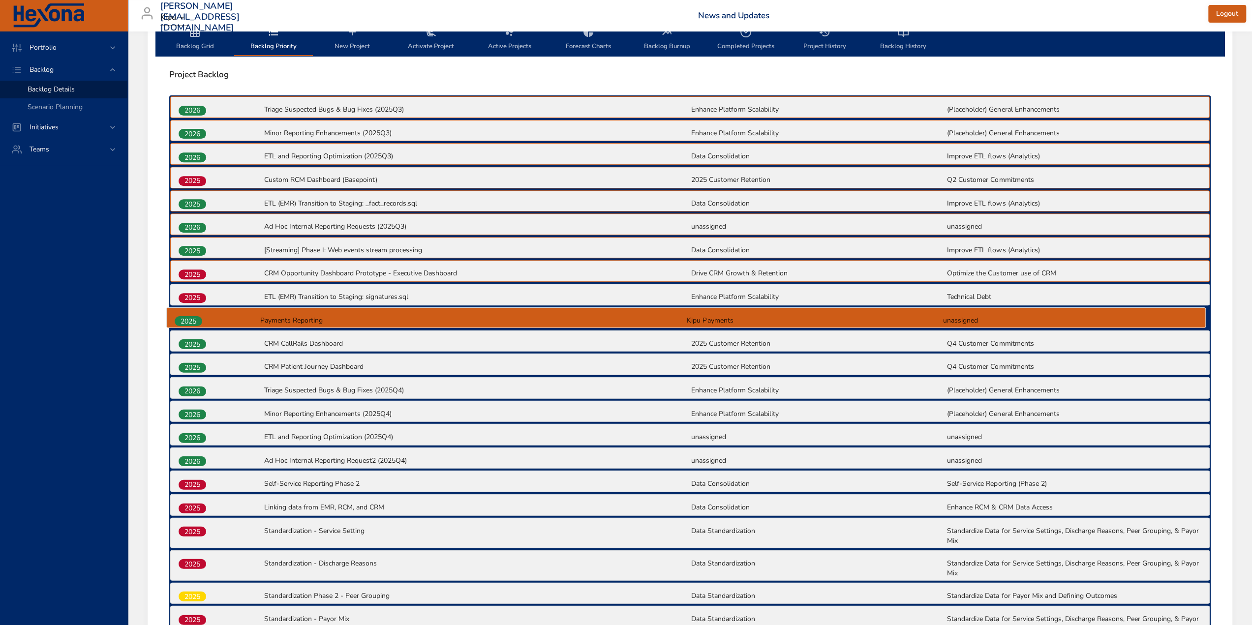
drag, startPoint x: 188, startPoint y: 455, endPoint x: 185, endPoint y: 319, distance: 136.3
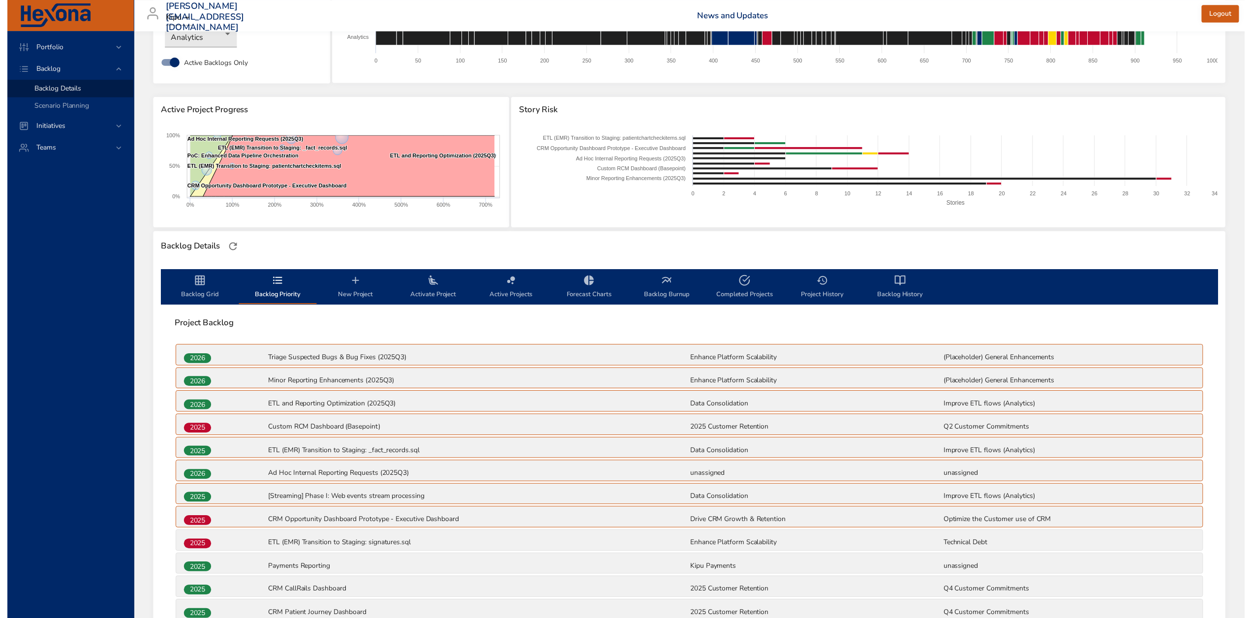
scroll to position [25, 0]
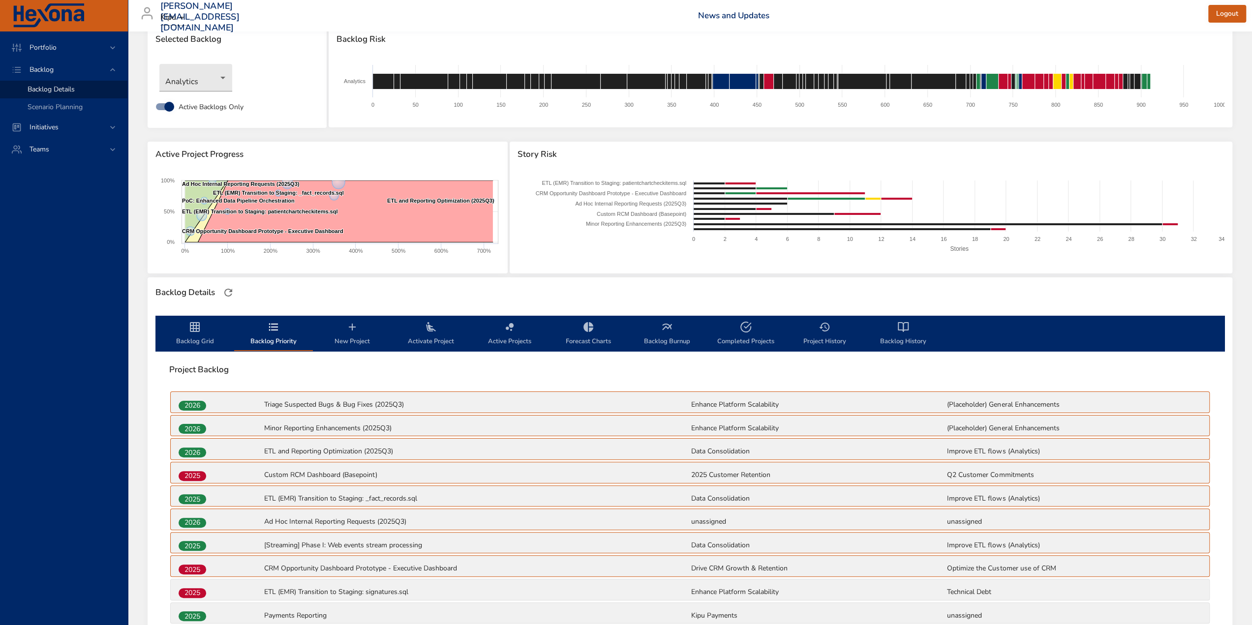
click at [193, 330] on icon "backlog-tab" at bounding box center [195, 327] width 10 height 10
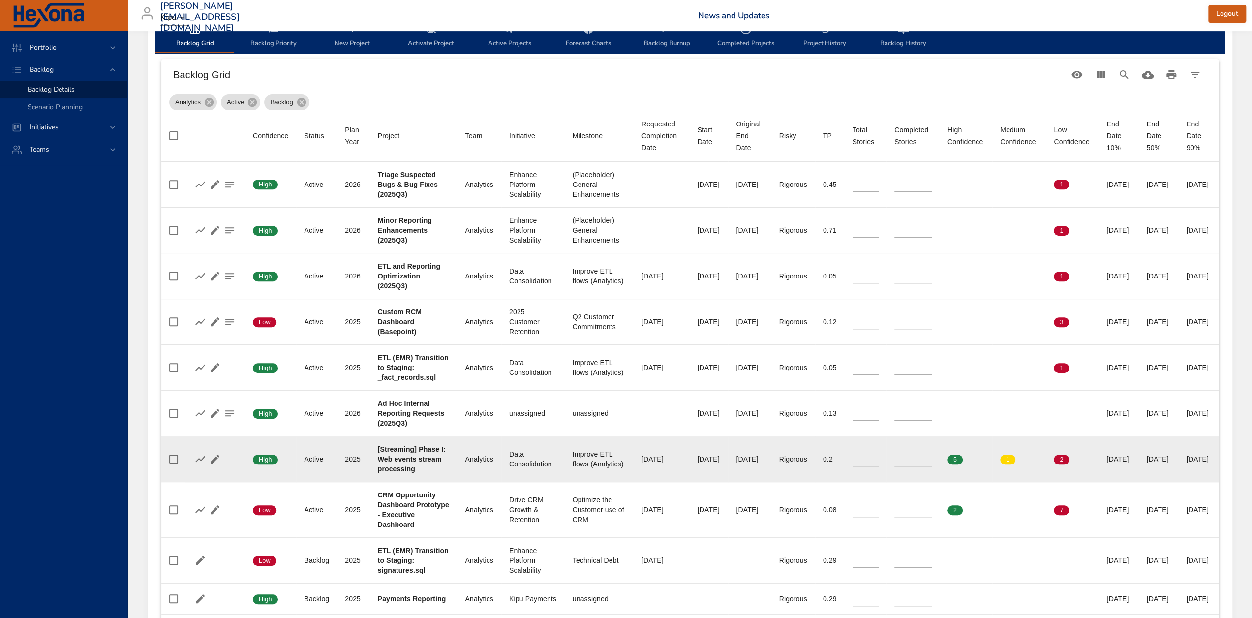
scroll to position [320, 0]
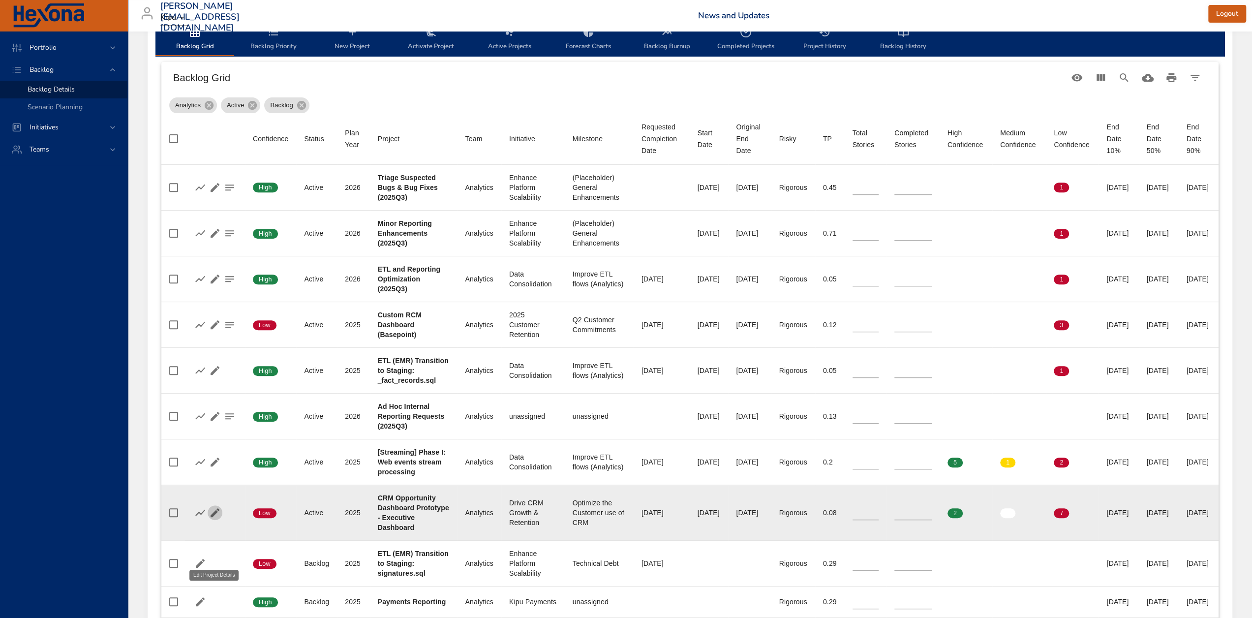
click at [214, 517] on icon "button" at bounding box center [215, 512] width 9 height 9
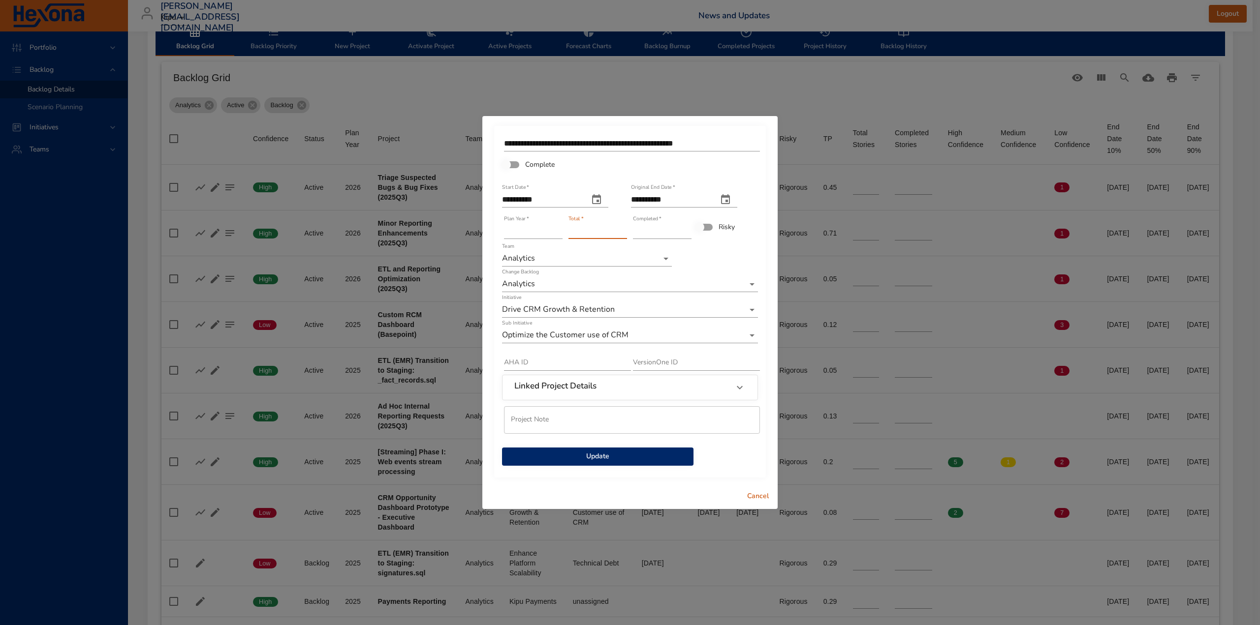
type input "**"
click at [622, 234] on input "**" at bounding box center [597, 231] width 59 height 16
click at [724, 251] on div "**********" at bounding box center [630, 300] width 258 height 334
click at [645, 463] on button "Update" at bounding box center [597, 457] width 191 height 18
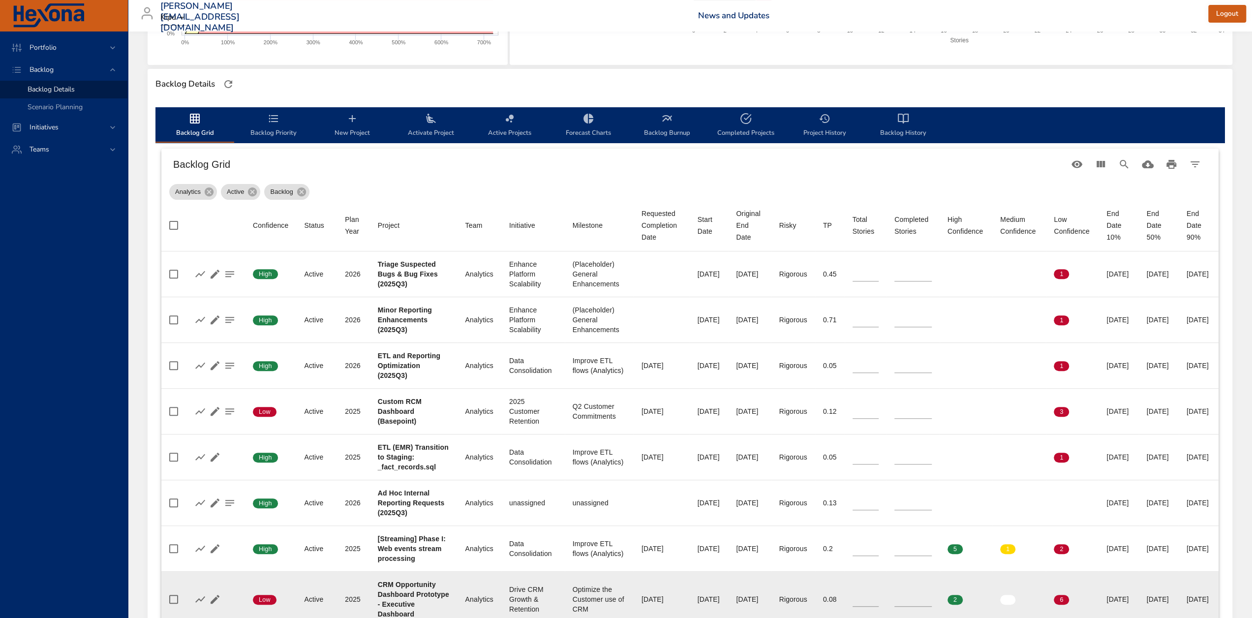
scroll to position [369, 0]
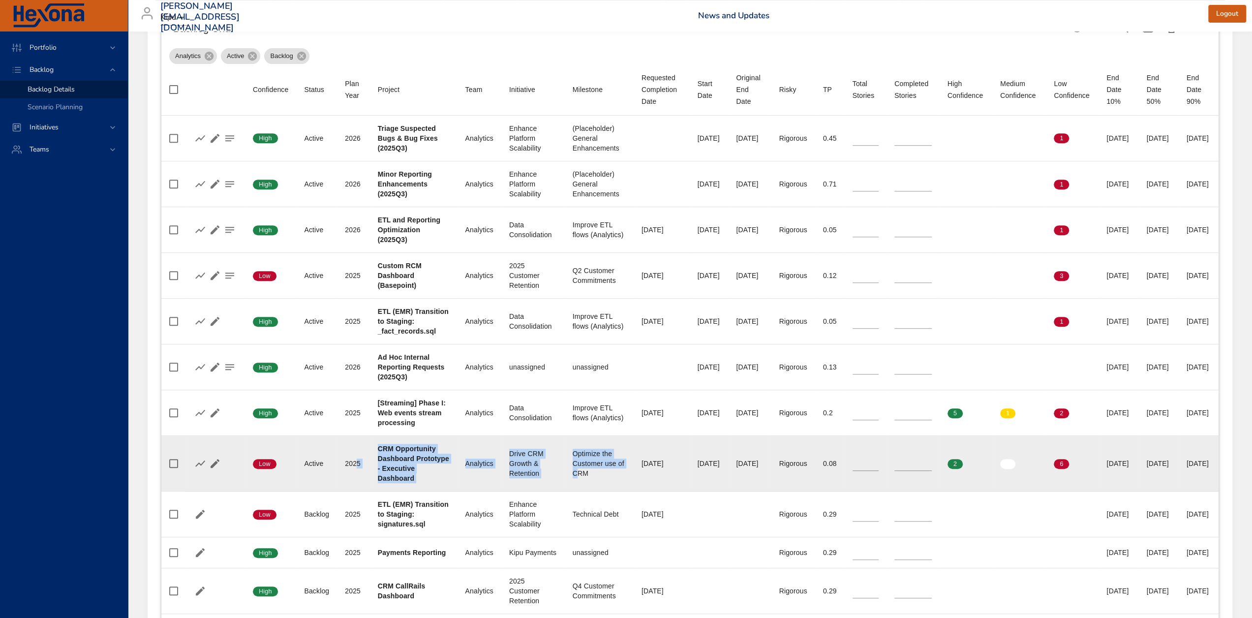
drag, startPoint x: 417, startPoint y: 507, endPoint x: 565, endPoint y: 530, distance: 150.0
click at [565, 492] on tr "Confidence Low Status Active Plan Year [DATE] Project CRM Opportunity Dashboard…" at bounding box center [689, 464] width 1057 height 56
click at [568, 492] on td "Milestone Optimize the Customer use of CRM" at bounding box center [599, 464] width 69 height 56
click at [210, 469] on icon "button" at bounding box center [215, 464] width 12 height 12
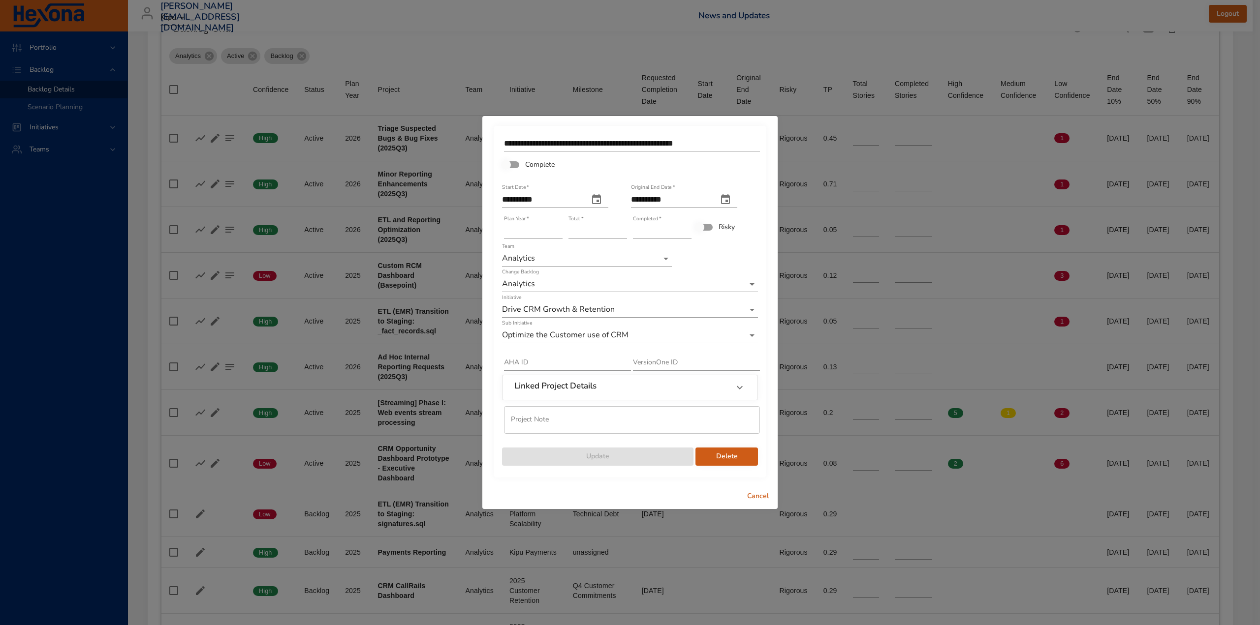
click at [731, 200] on icon "original end date" at bounding box center [725, 200] width 12 height 12
click at [739, 222] on icon "button" at bounding box center [743, 224] width 12 height 12
click at [751, 496] on div at bounding box center [630, 312] width 1260 height 625
click at [757, 498] on span "Cancel" at bounding box center [758, 497] width 24 height 12
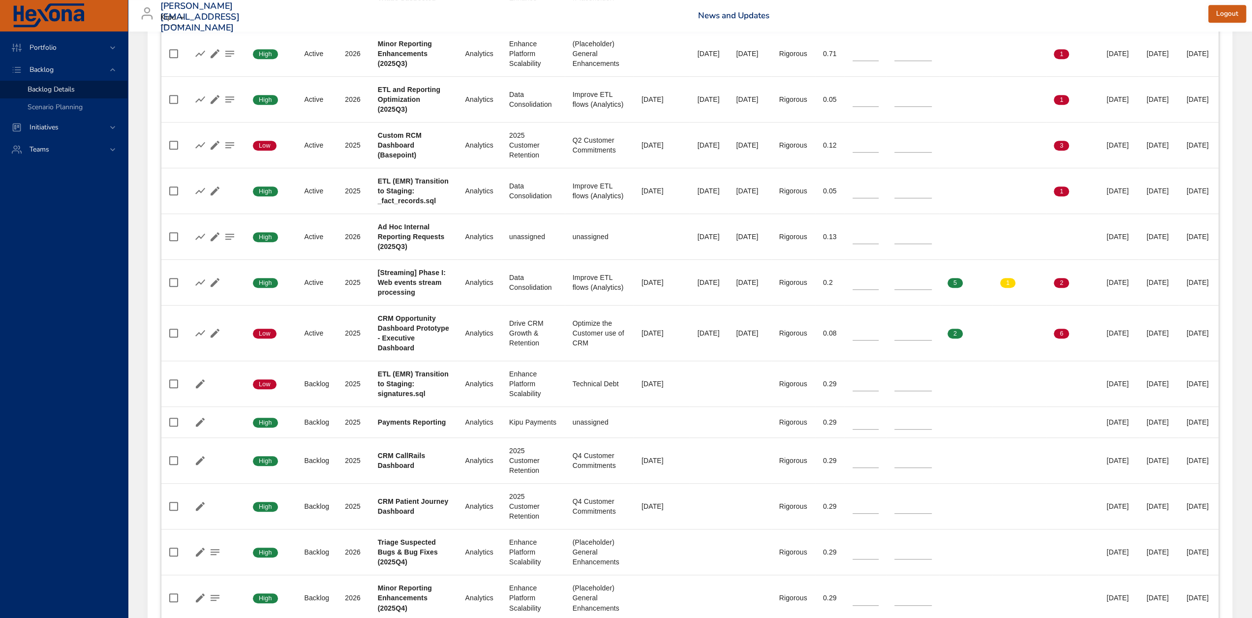
scroll to position [590, 0]
